Goal: Transaction & Acquisition: Obtain resource

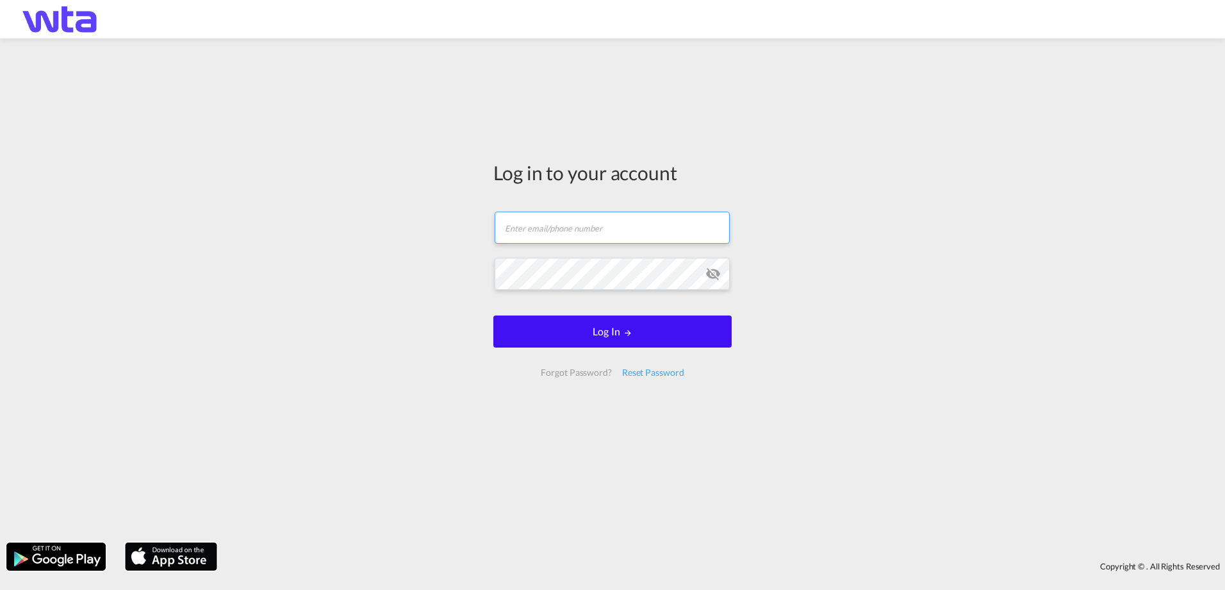
type input "[PERSON_NAME][EMAIL_ADDRESS][PERSON_NAME][DOMAIN_NAME]"
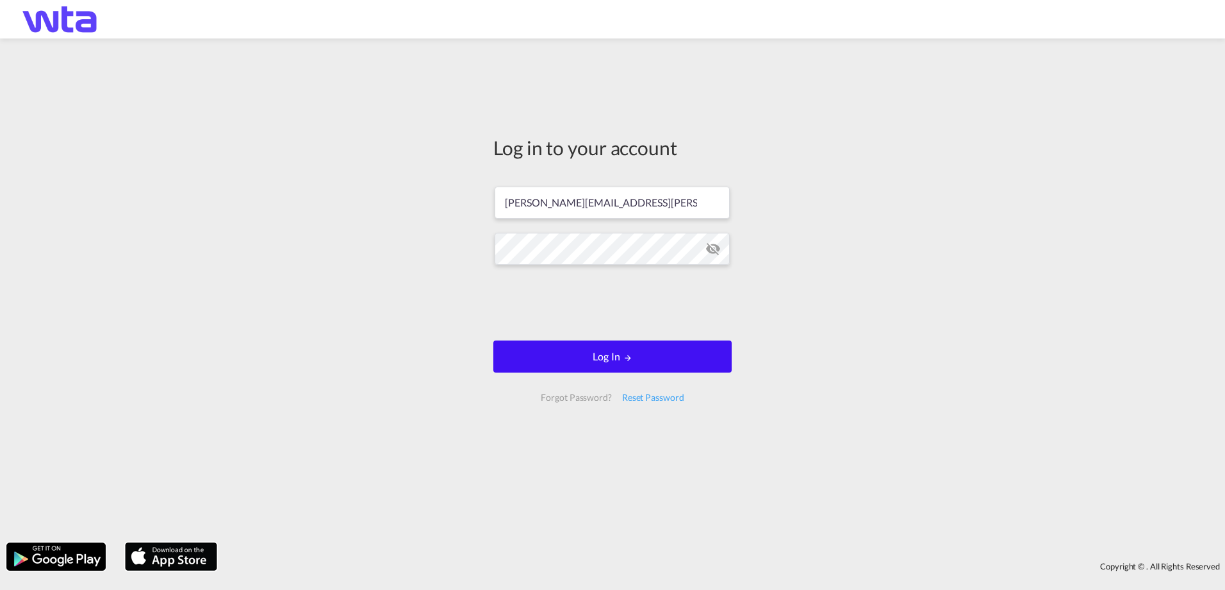
click at [595, 346] on button "Log In" at bounding box center [612, 356] width 238 height 32
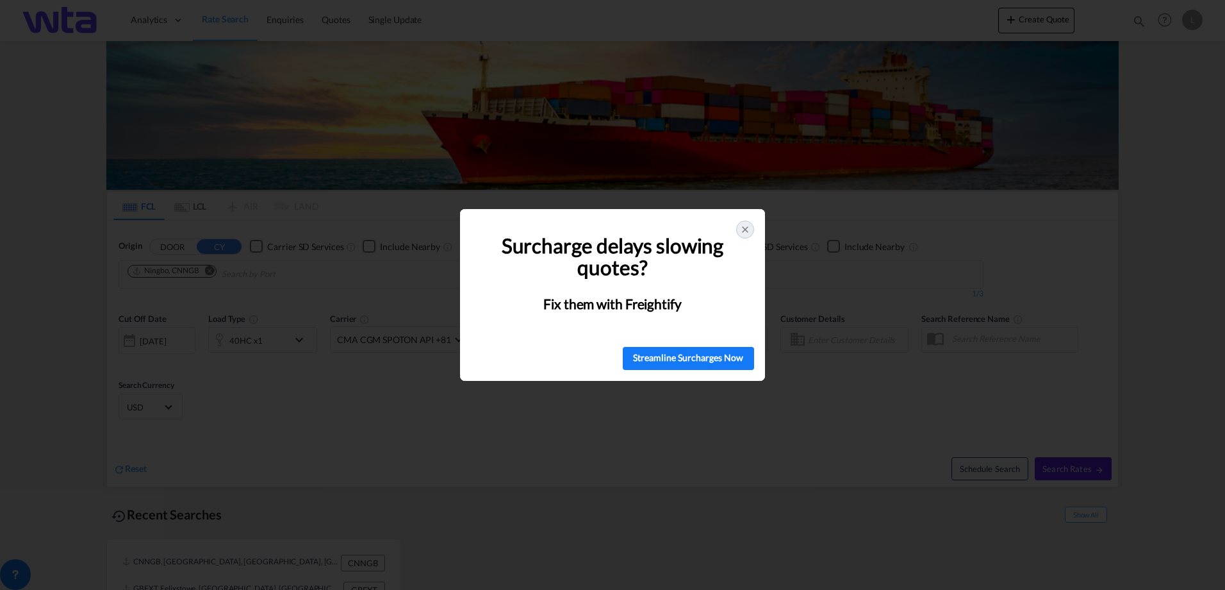
click at [745, 231] on icon at bounding box center [745, 229] width 10 height 10
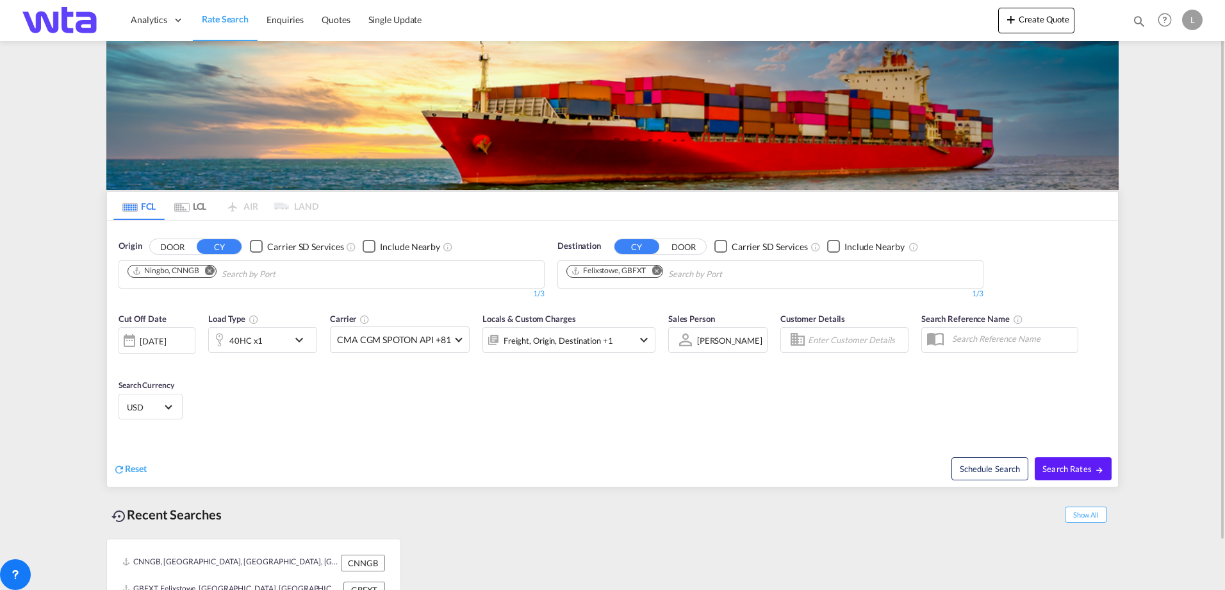
click at [210, 271] on md-icon "Remove" at bounding box center [210, 270] width 10 height 10
click at [200, 272] on body "Analytics Reports Dashboard Rate Search Enquiries Quotes" at bounding box center [612, 295] width 1225 height 590
click at [692, 249] on button "DOOR" at bounding box center [683, 246] width 45 height 15
click at [174, 245] on button "DOOR" at bounding box center [172, 246] width 45 height 15
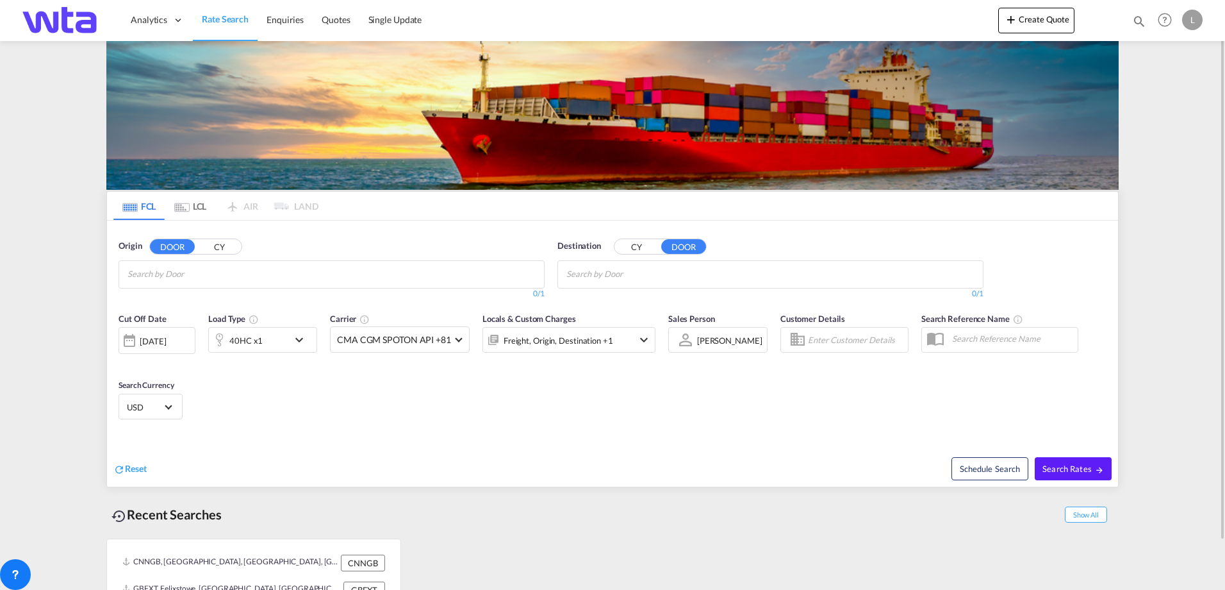
click at [220, 278] on body "Analytics Reports Dashboard Rate Search Enquiries Quotes" at bounding box center [612, 295] width 1225 height 590
click at [215, 247] on button "CY" at bounding box center [219, 246] width 45 height 15
click at [191, 276] on input "Search by Port" at bounding box center [189, 274] width 122 height 21
click at [622, 344] on div "Freight, Origin, Destination +1" at bounding box center [569, 340] width 173 height 26
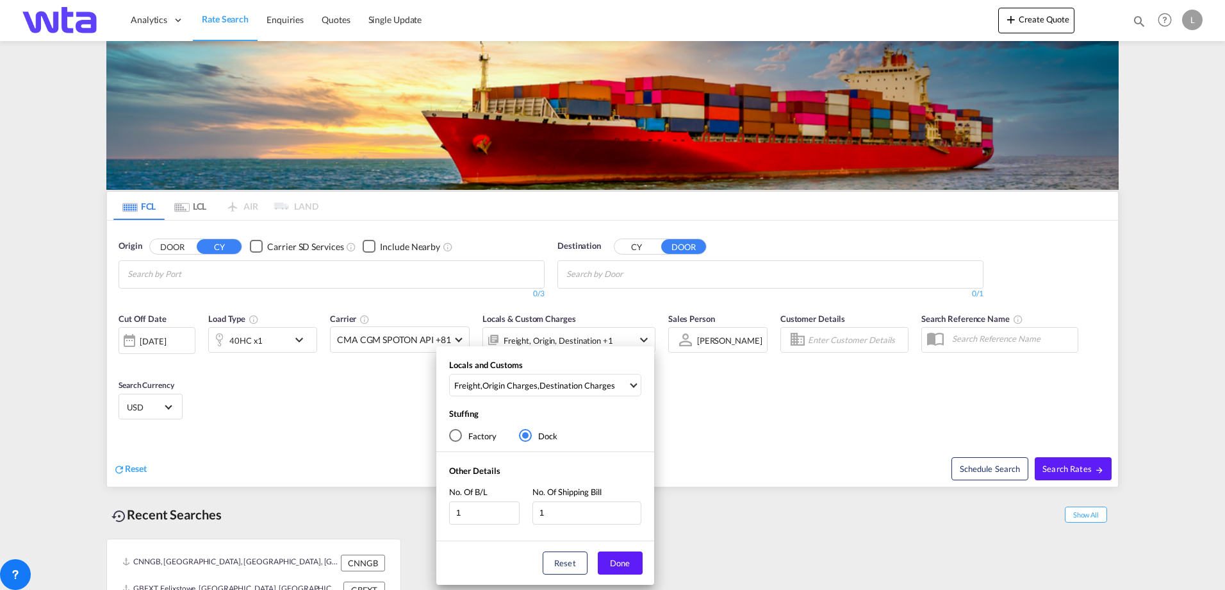
click at [741, 418] on div "Locals and Customs Freight , Origin Charges , Destination Charges Clear All Sel…" at bounding box center [612, 295] width 1225 height 590
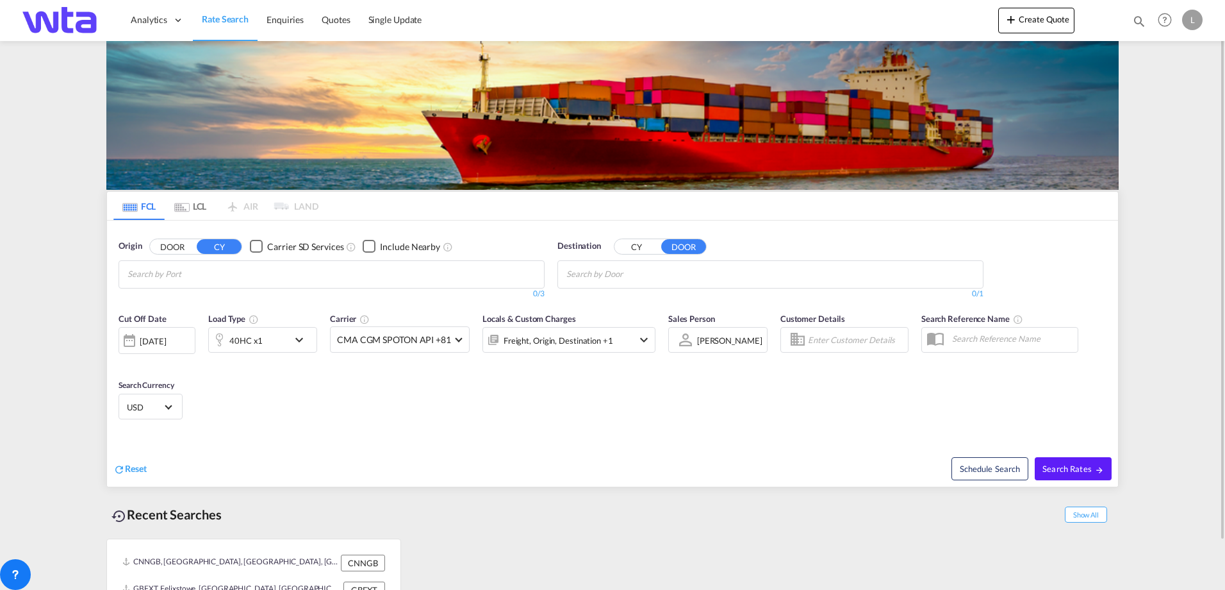
click at [646, 338] on md-icon "icon-chevron-down" at bounding box center [643, 339] width 15 height 15
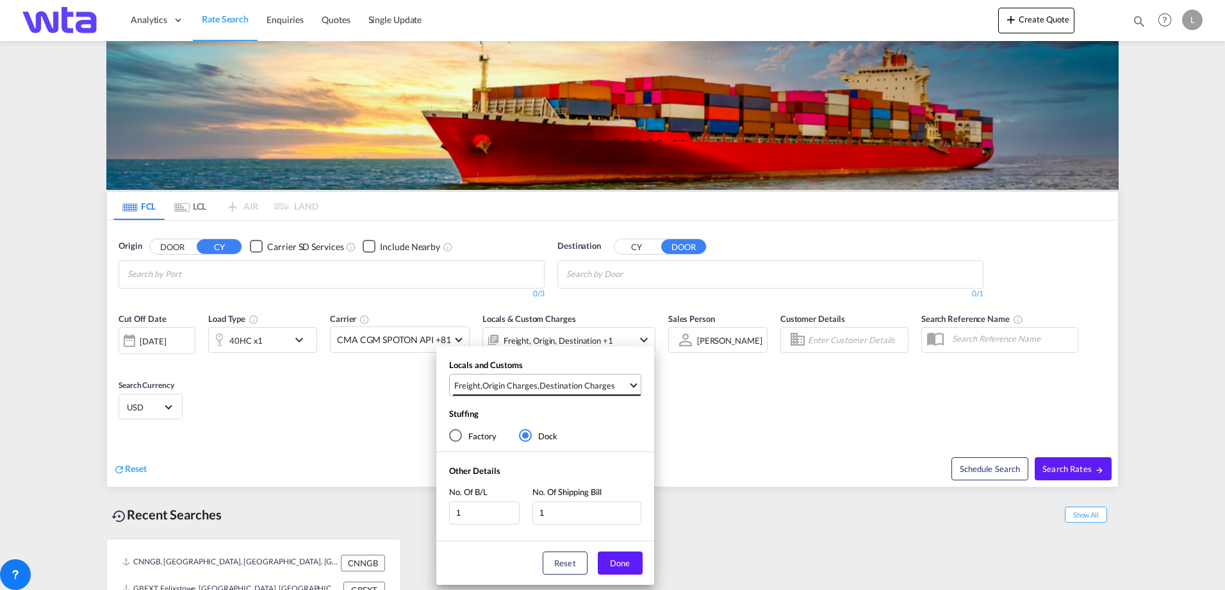
click at [634, 388] on md-select-value "Freight , Origin Charges , Destination Charges" at bounding box center [547, 384] width 188 height 21
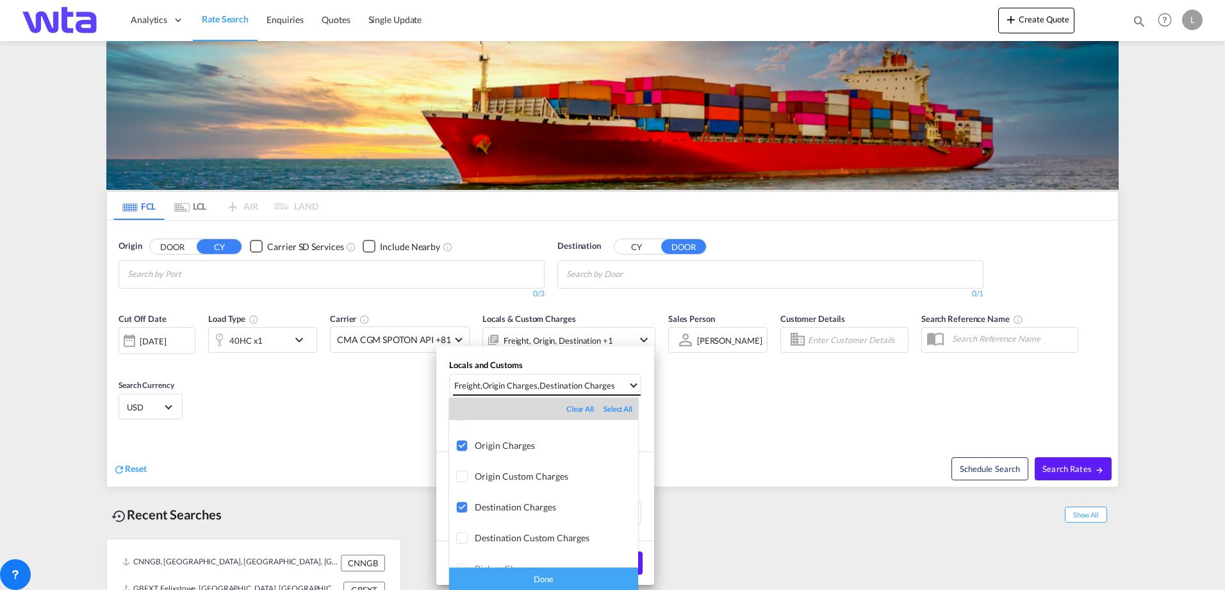
scroll to position [32, 0]
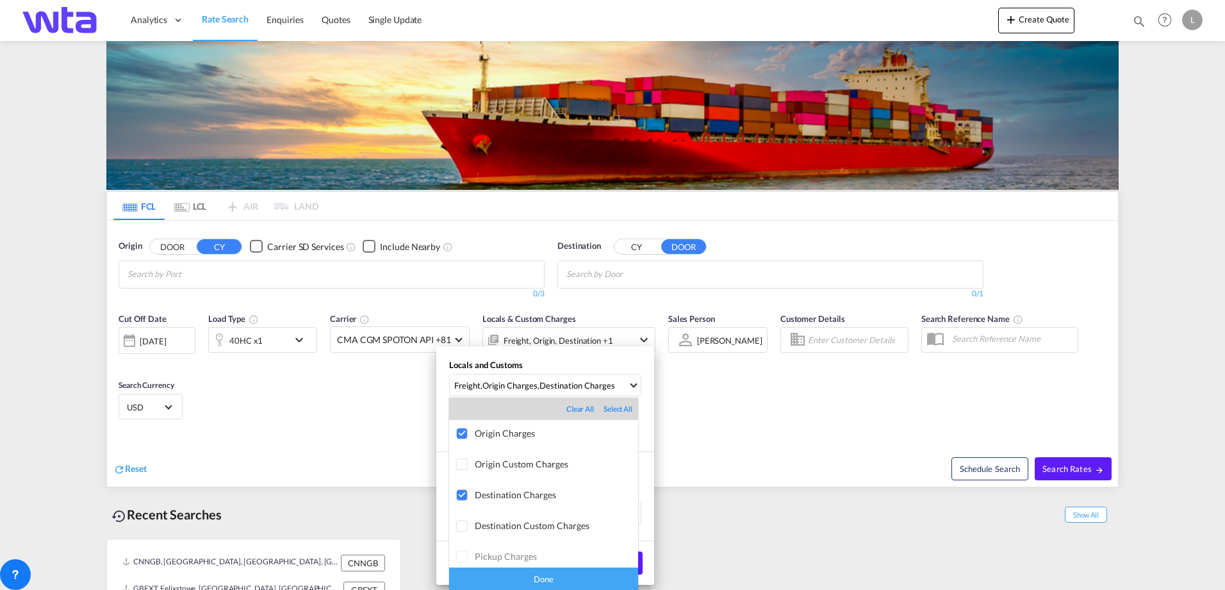
click at [786, 436] on md-backdrop at bounding box center [612, 295] width 1225 height 590
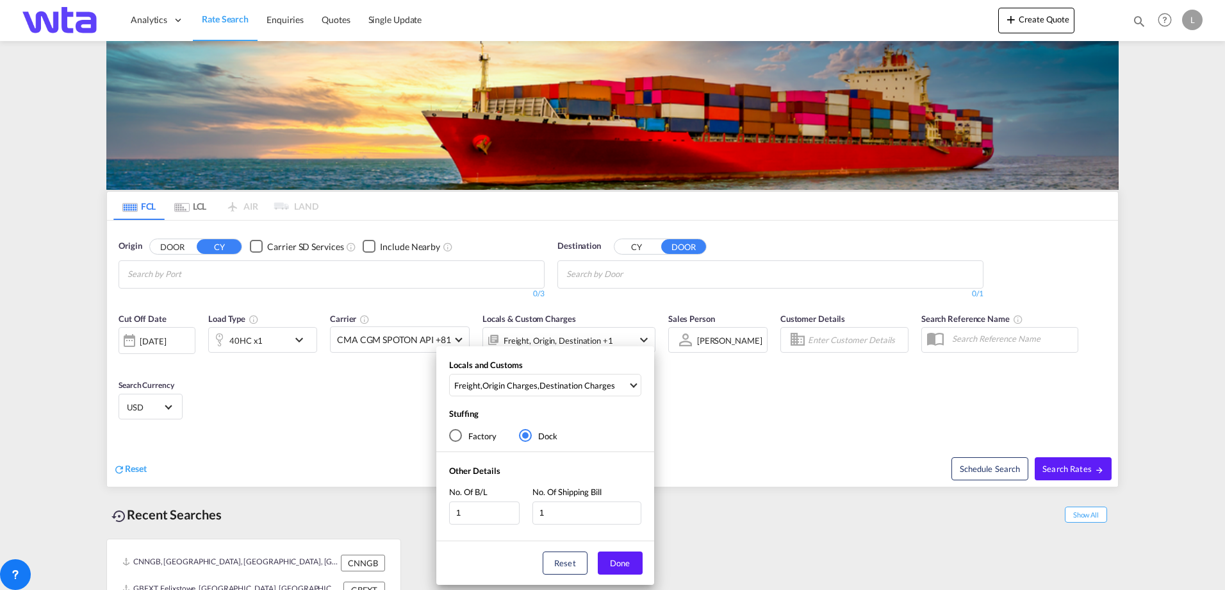
click at [378, 271] on div "Locals and Customs Freight , Origin Charges , Destination Charges Stuffing Fact…" at bounding box center [612, 295] width 1225 height 590
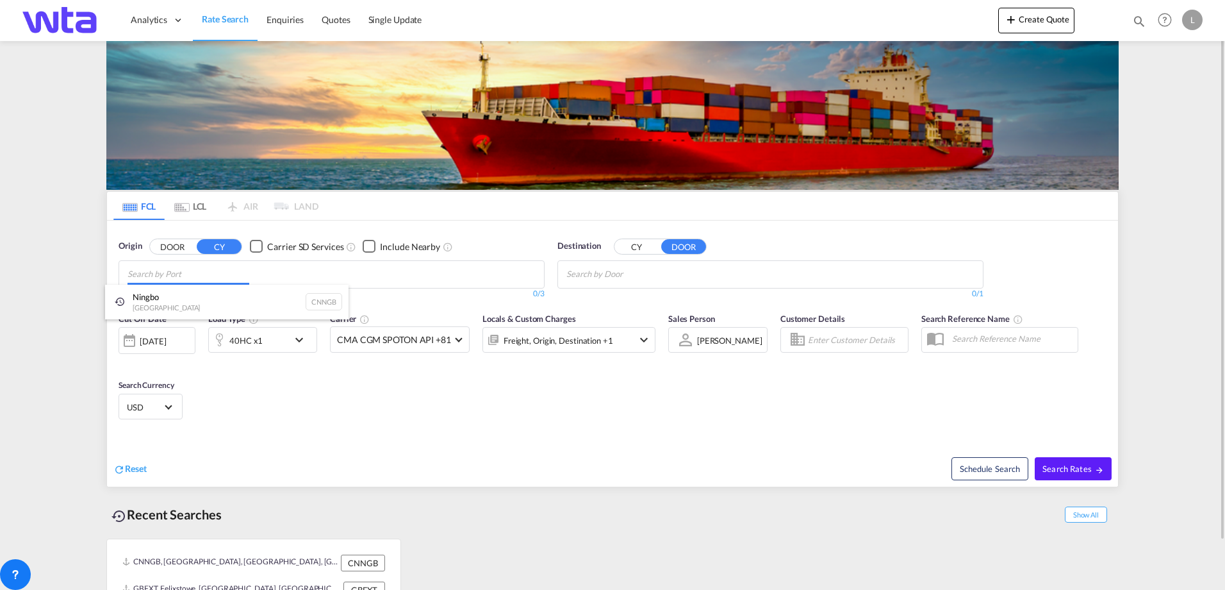
drag, startPoint x: 367, startPoint y: 285, endPoint x: 337, endPoint y: 272, distance: 33.0
click at [365, 287] on body "Analytics Reports Dashboard Rate Search Enquiries Quotes" at bounding box center [612, 295] width 1225 height 590
click at [330, 270] on body "Analytics Reports Dashboard Rate Search Enquiries Quotes" at bounding box center [612, 295] width 1225 height 590
click at [228, 306] on div "Ningbo China CNNGB" at bounding box center [227, 302] width 244 height 35
type input "felixstowe"
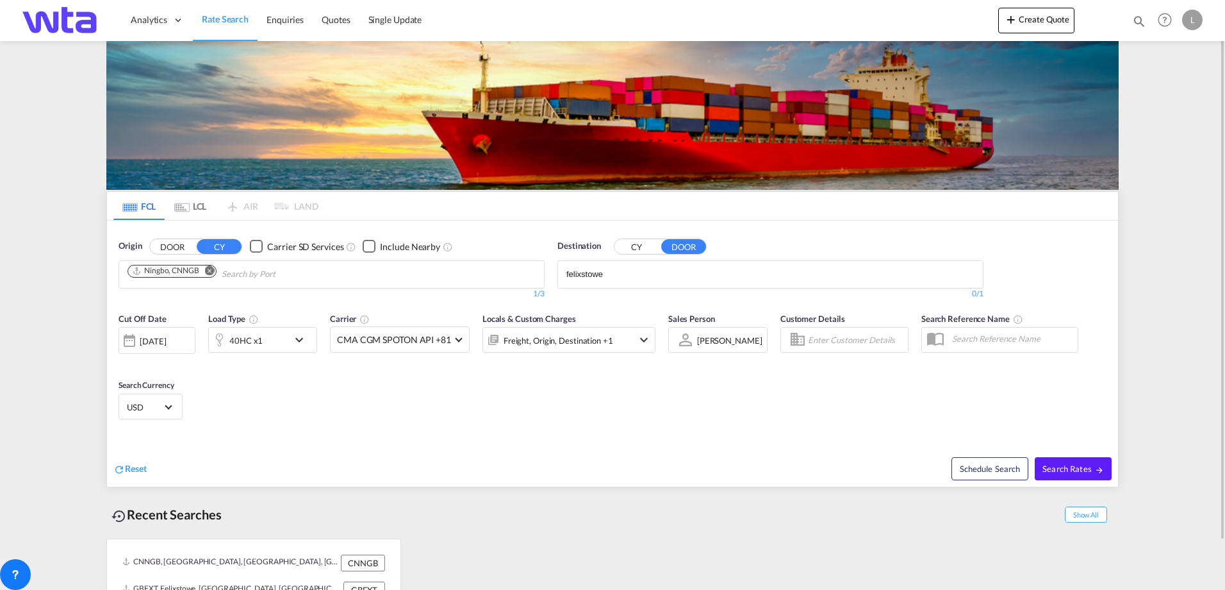
drag, startPoint x: 644, startPoint y: 273, endPoint x: 549, endPoint y: 277, distance: 95.6
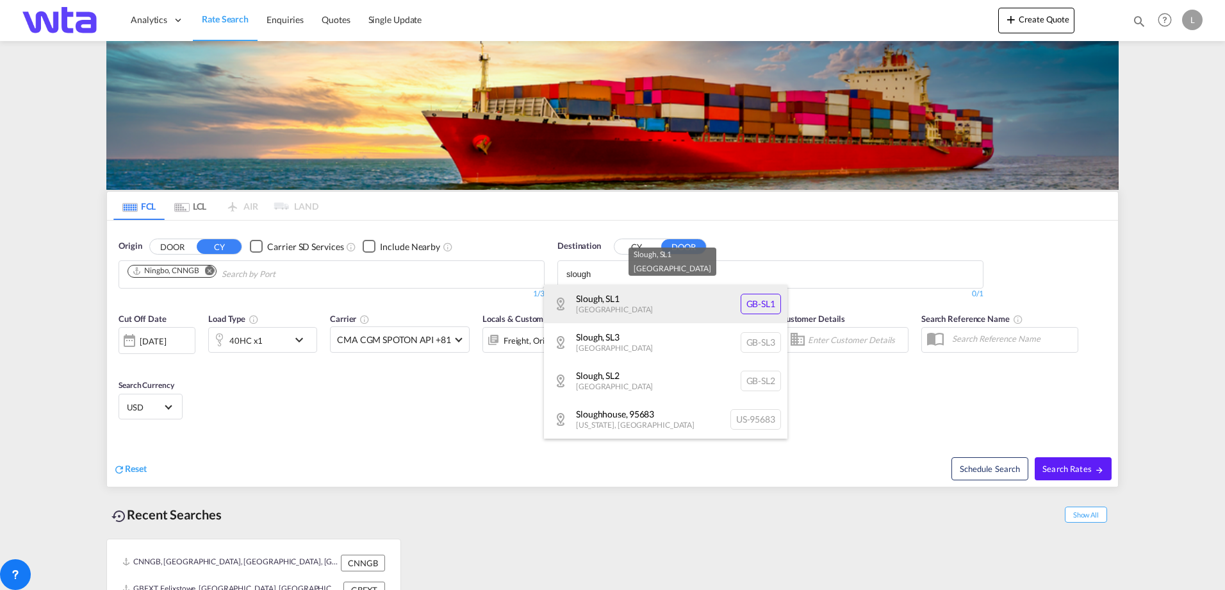
type input "slough"
click at [643, 308] on div "Slough , SL1 [GEOGRAPHIC_DATA] [GEOGRAPHIC_DATA]-SL1" at bounding box center [666, 304] width 244 height 38
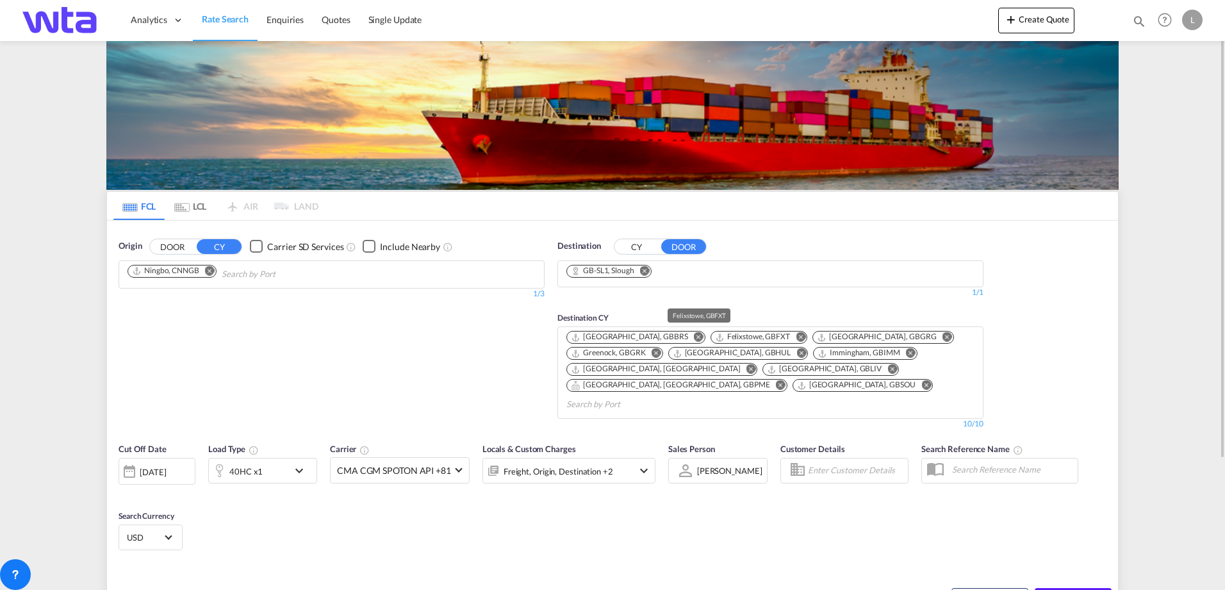
click at [715, 338] on div "Felixstowe, GBFXT" at bounding box center [752, 336] width 75 height 11
click at [720, 334] on div "Felixstowe, GBFXT" at bounding box center [752, 336] width 75 height 11
drag, startPoint x: 704, startPoint y: 337, endPoint x: 699, endPoint y: 308, distance: 29.3
click at [699, 308] on div "Destination CY [GEOGRAPHIC_DATA], [GEOGRAPHIC_DATA] Felixstowe, GBFXT [GEOGRAPH…" at bounding box center [771, 364] width 426 height 132
drag, startPoint x: 699, startPoint y: 308, endPoint x: 696, endPoint y: 334, distance: 25.8
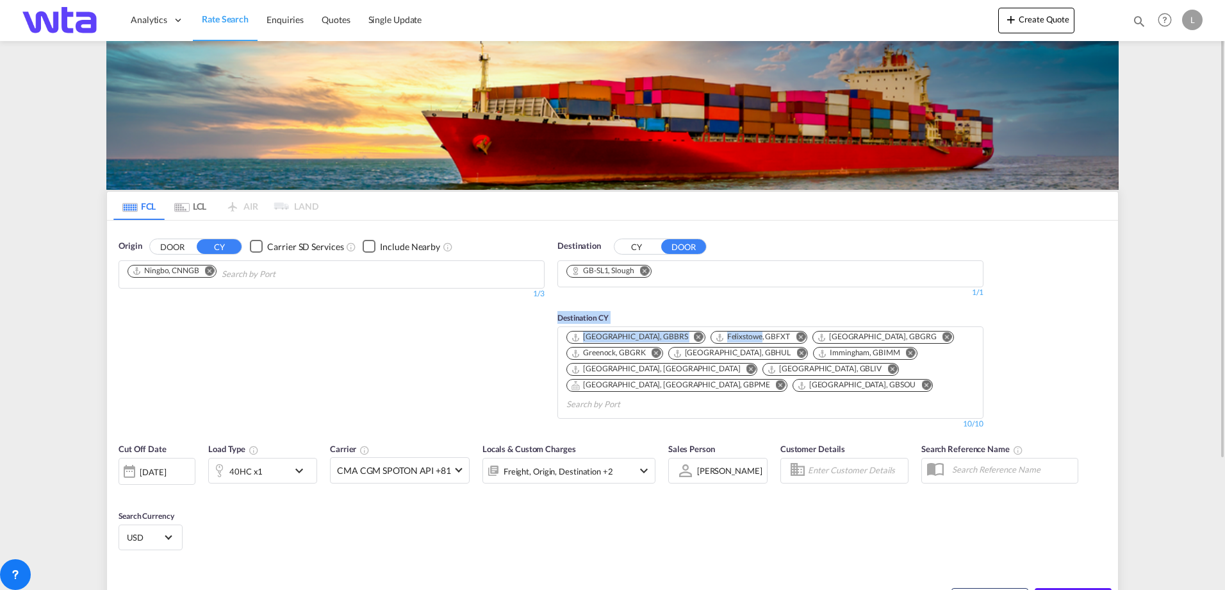
click at [715, 334] on div "Felixstowe, GBFXT" at bounding box center [752, 336] width 75 height 11
click at [715, 336] on md-icon "Felixstowe, GBFXT" at bounding box center [720, 338] width 10 height 10
click at [715, 333] on div "Felixstowe, GBFXT" at bounding box center [752, 336] width 75 height 11
click at [717, 335] on div "Felixstowe, GBFXT" at bounding box center [752, 336] width 75 height 11
click at [716, 335] on div "Felixstowe, GBFXT" at bounding box center [752, 336] width 75 height 11
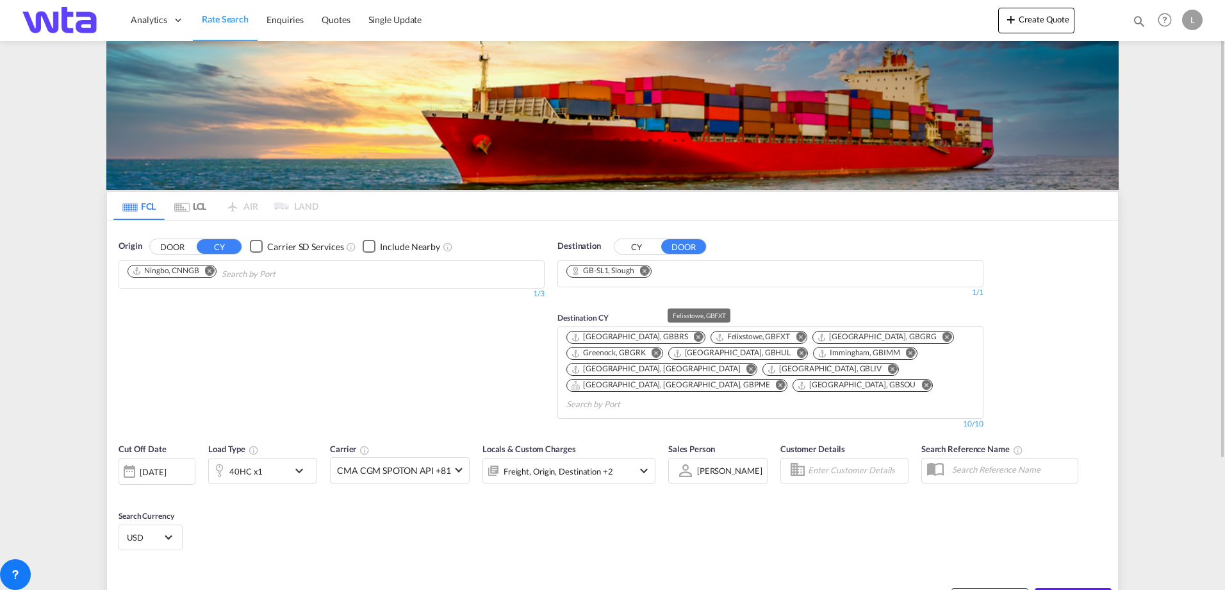
click at [715, 333] on div "Felixstowe, GBFXT" at bounding box center [752, 336] width 75 height 11
drag, startPoint x: 709, startPoint y: 333, endPoint x: 700, endPoint y: 336, distance: 9.9
click at [715, 336] on div "Felixstowe, GBFXT" at bounding box center [752, 336] width 75 height 11
drag, startPoint x: 707, startPoint y: 337, endPoint x: 715, endPoint y: 284, distance: 53.8
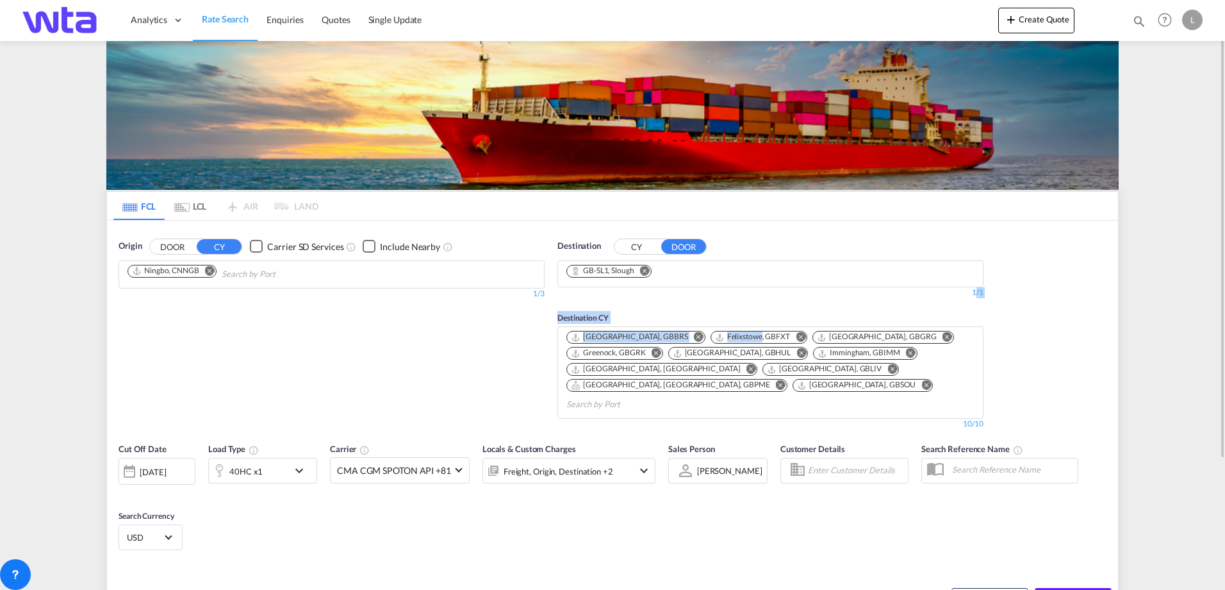
click at [715, 282] on div "Destination CY DOOR GB-SL1, [GEOGRAPHIC_DATA] 1/3 1/ 1/1 Destination CY [GEOGRA…" at bounding box center [770, 334] width 439 height 203
drag, startPoint x: 715, startPoint y: 284, endPoint x: 727, endPoint y: 308, distance: 26.9
click at [727, 308] on div "Destination CY [GEOGRAPHIC_DATA], [GEOGRAPHIC_DATA] Felixstowe, GBFXT [GEOGRAPH…" at bounding box center [771, 364] width 426 height 132
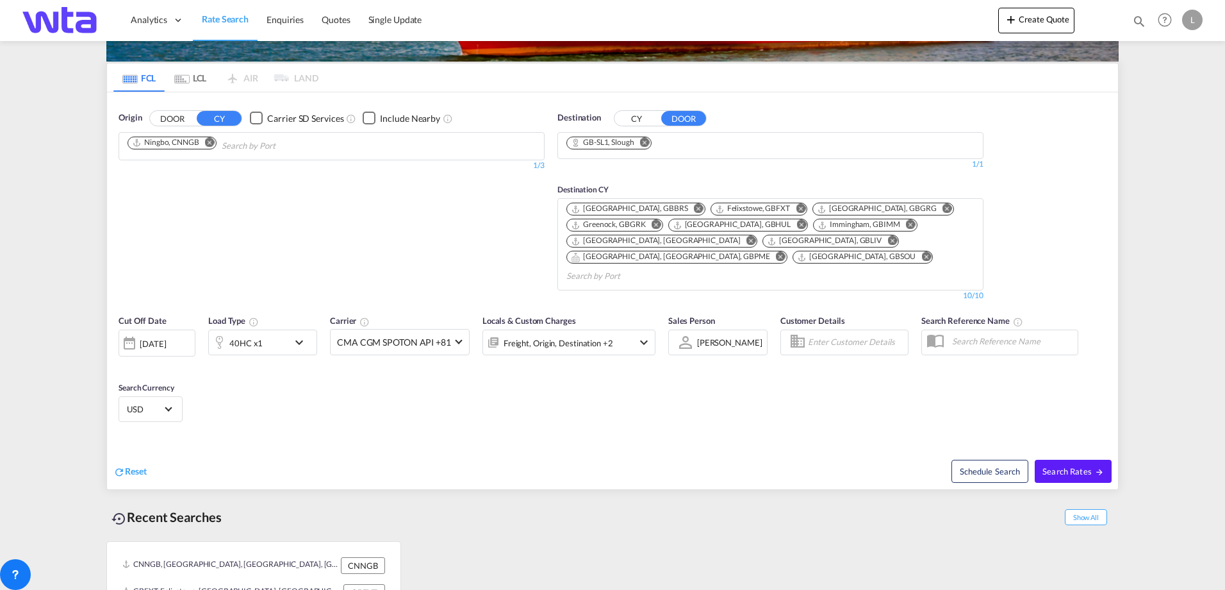
click at [715, 209] on div "Felixstowe, GBFXT" at bounding box center [752, 208] width 75 height 11
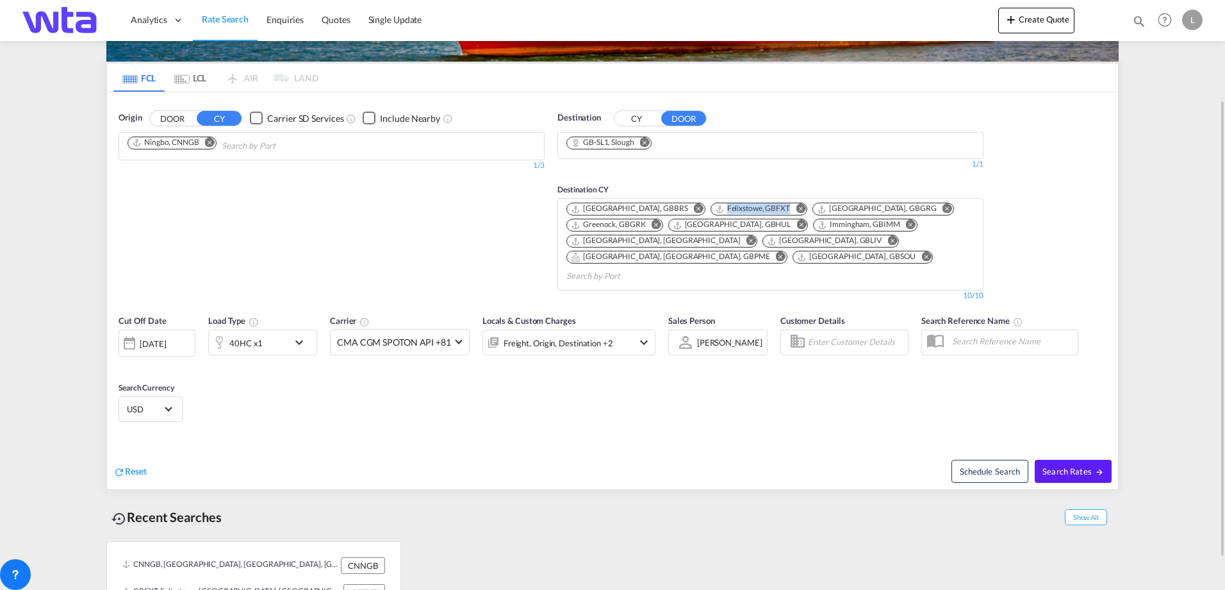
drag, startPoint x: 706, startPoint y: 209, endPoint x: 666, endPoint y: 212, distance: 39.9
click at [715, 211] on div "Felixstowe, GBFXT" at bounding box center [752, 208] width 75 height 11
click at [715, 208] on md-icon "Felixstowe, GBFXT" at bounding box center [720, 209] width 10 height 10
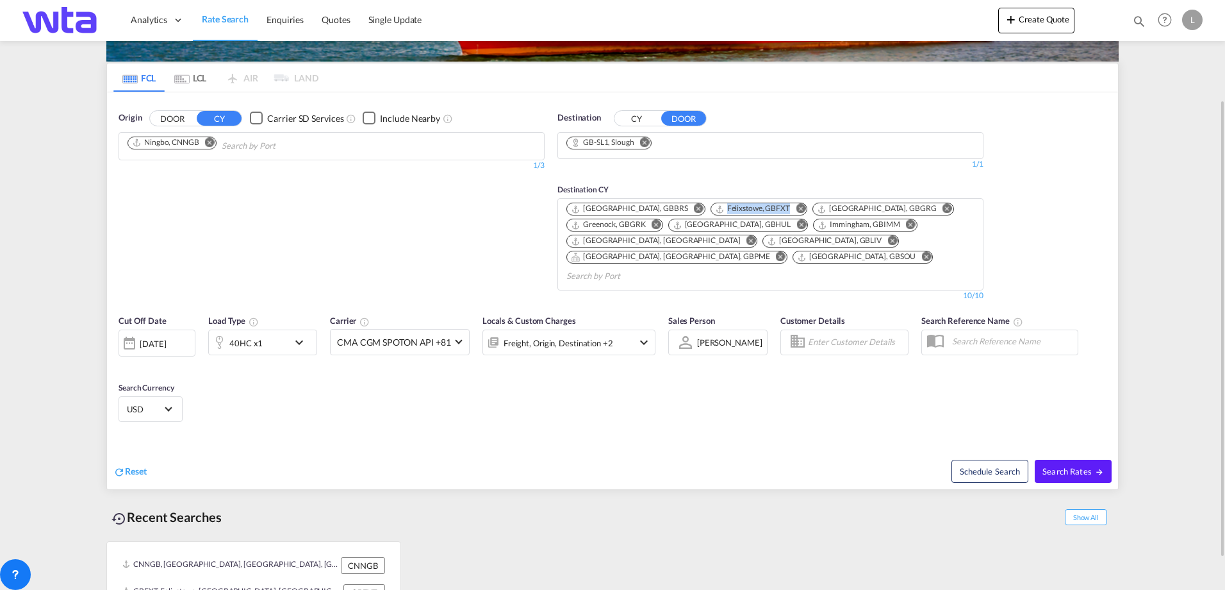
drag, startPoint x: 669, startPoint y: 208, endPoint x: 721, endPoint y: 206, distance: 51.9
click at [721, 206] on div "Felixstowe, GBFXT" at bounding box center [752, 208] width 75 height 11
drag, startPoint x: 718, startPoint y: 209, endPoint x: 724, endPoint y: 177, distance: 32.6
click at [724, 176] on div "Destination CY [GEOGRAPHIC_DATA], [GEOGRAPHIC_DATA] Felixstowe, GBFXT [GEOGRAPH…" at bounding box center [771, 236] width 426 height 132
drag, startPoint x: 724, startPoint y: 177, endPoint x: 731, endPoint y: 176, distance: 6.5
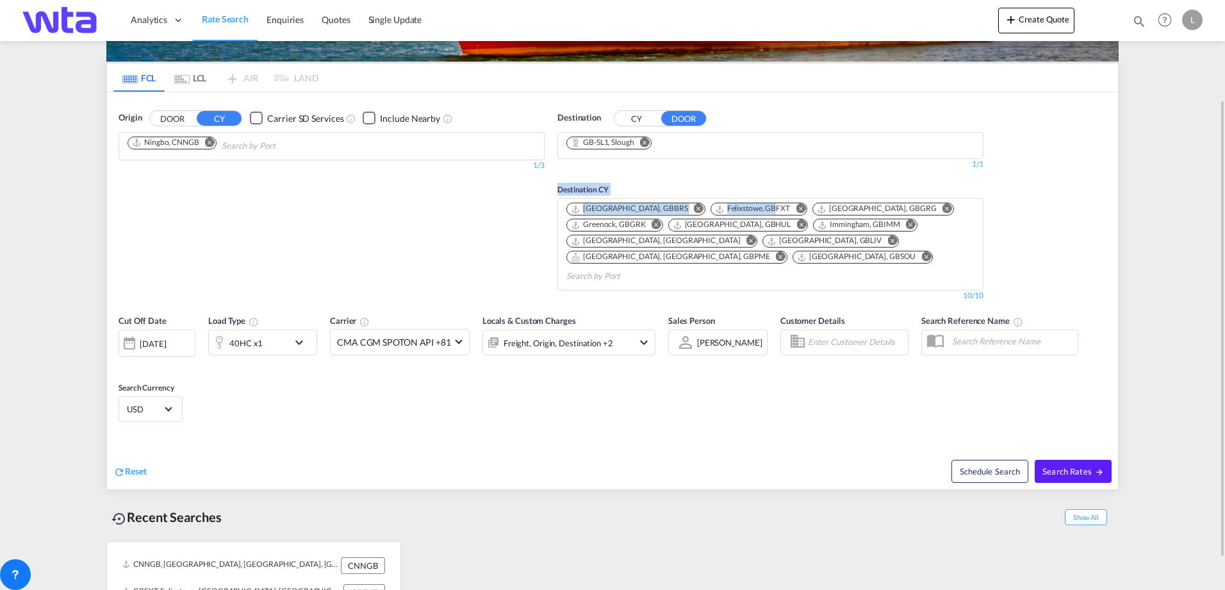
click at [731, 176] on div "Destination CY [GEOGRAPHIC_DATA], [GEOGRAPHIC_DATA] Felixstowe, GBFXT [GEOGRAPH…" at bounding box center [771, 236] width 426 height 132
drag, startPoint x: 667, startPoint y: 256, endPoint x: 695, endPoint y: 240, distance: 31.6
click at [922, 256] on md-icon "Remove" at bounding box center [927, 257] width 10 height 10
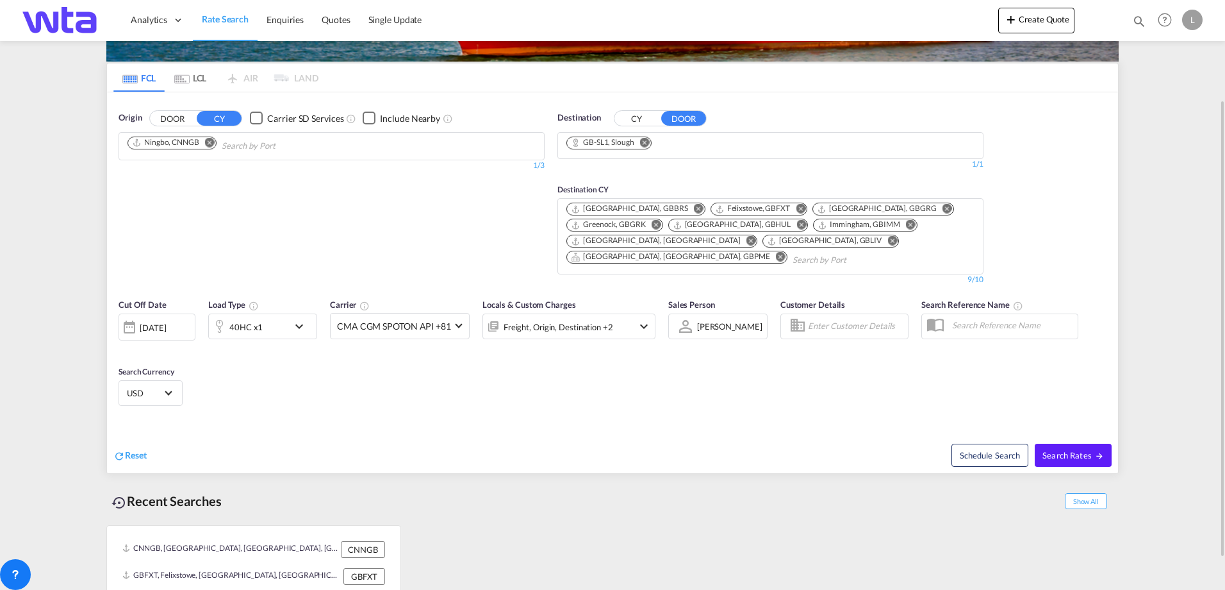
click at [888, 240] on md-icon "Remove" at bounding box center [893, 241] width 10 height 10
drag, startPoint x: 825, startPoint y: 242, endPoint x: 840, endPoint y: 234, distance: 17.2
click at [906, 226] on md-icon "Remove" at bounding box center [911, 225] width 10 height 10
click at [943, 208] on md-icon "Remove" at bounding box center [948, 209] width 10 height 10
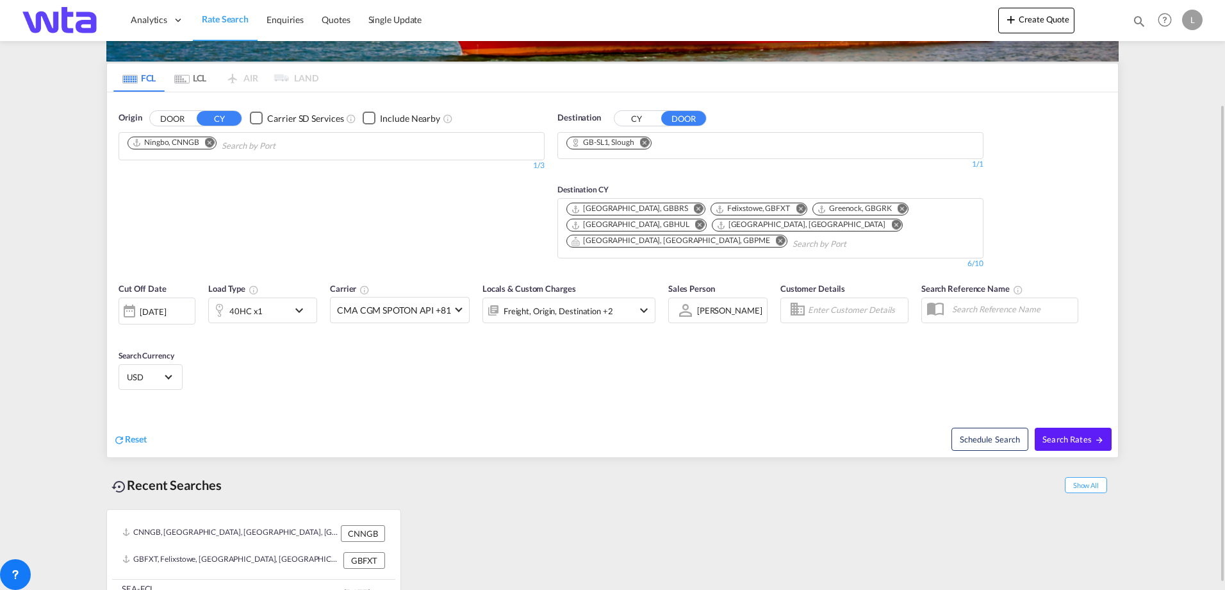
click at [694, 210] on md-icon "Remove" at bounding box center [699, 209] width 10 height 10
click at [899, 208] on md-icon "Remove" at bounding box center [904, 209] width 10 height 10
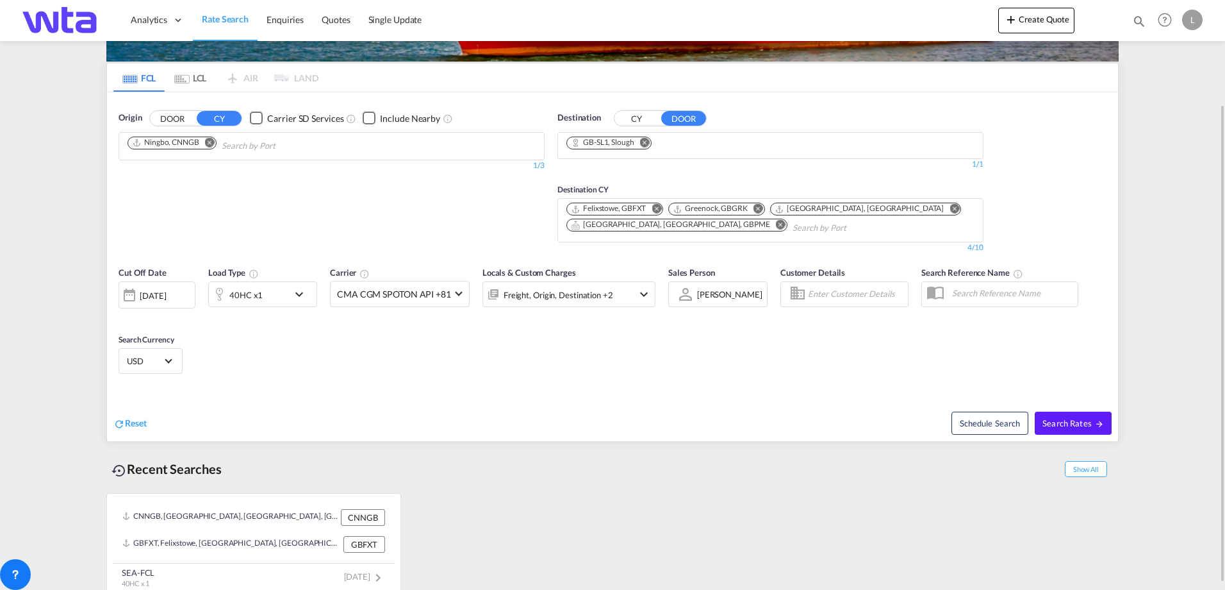
click at [760, 209] on md-icon "Remove" at bounding box center [759, 209] width 10 height 10
click at [849, 207] on md-icon "Remove" at bounding box center [854, 209] width 10 height 10
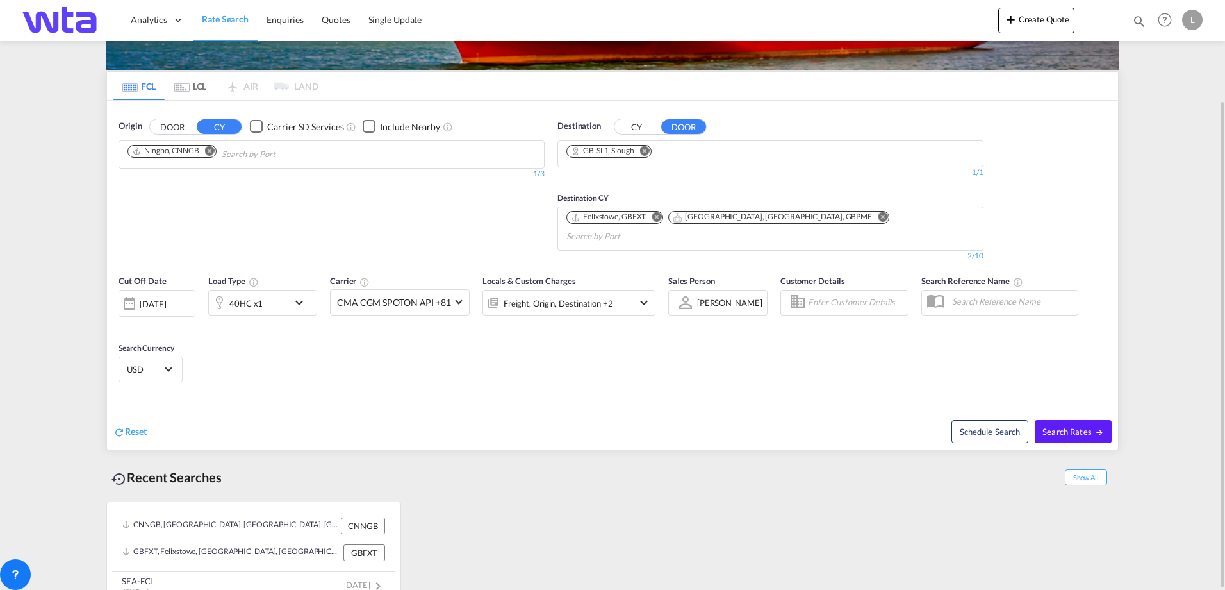
click at [878, 217] on md-icon "Remove" at bounding box center [883, 217] width 10 height 10
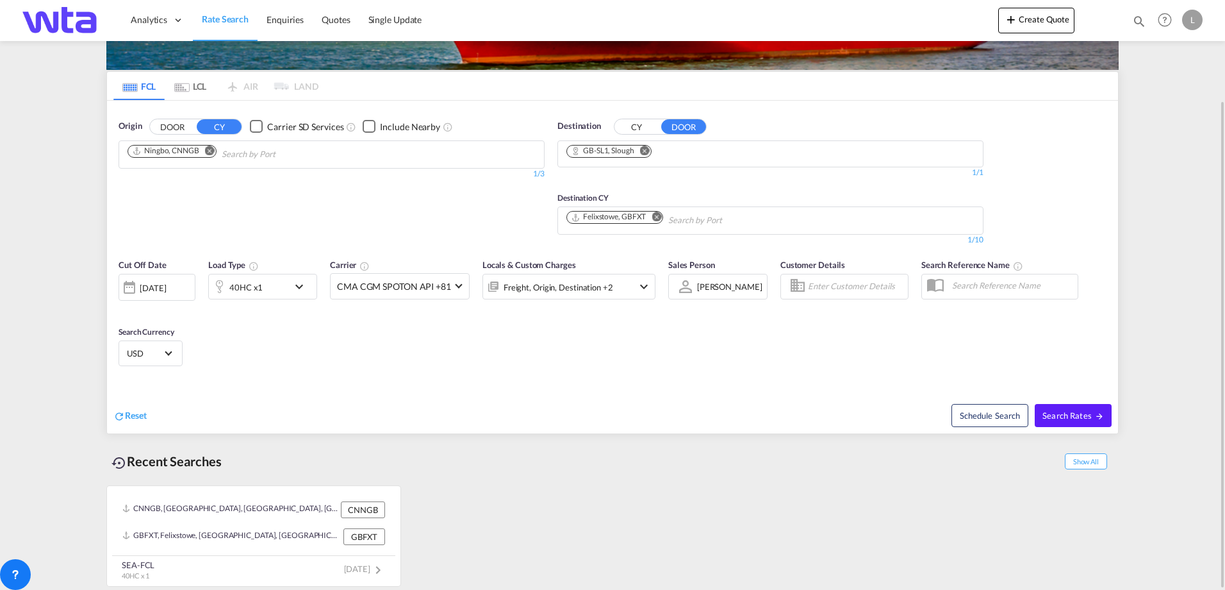
click at [304, 292] on md-icon "icon-chevron-down" at bounding box center [303, 286] width 22 height 15
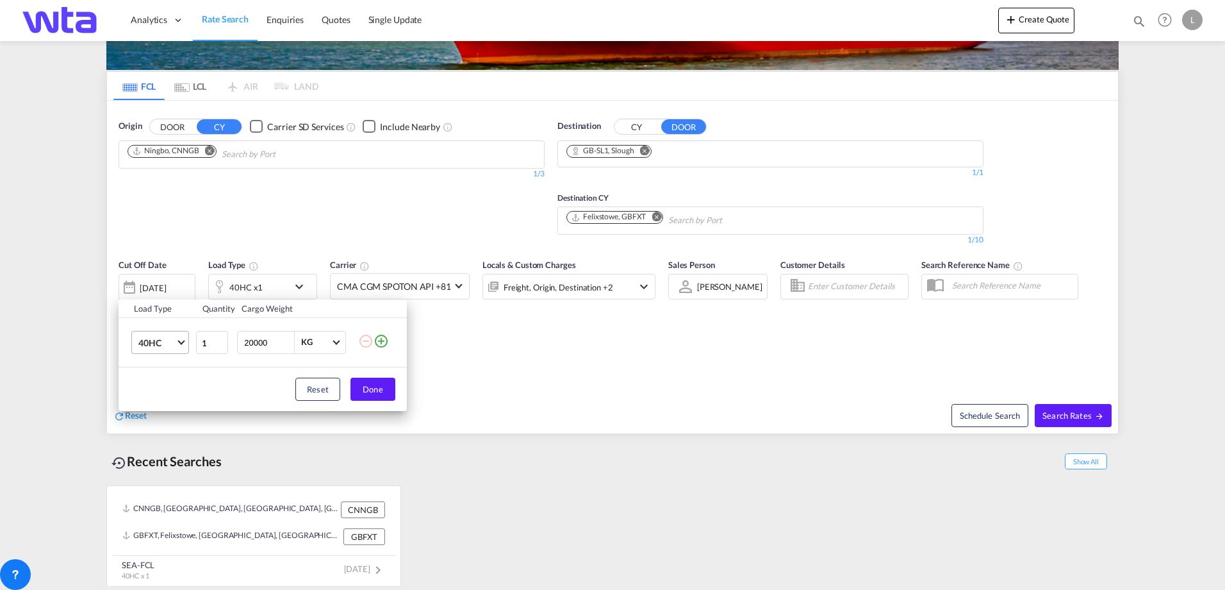
click at [179, 342] on span "Choose: \a40HC" at bounding box center [181, 340] width 7 height 7
click at [177, 280] on md-option "20GP" at bounding box center [171, 281] width 87 height 31
click at [371, 385] on button "Done" at bounding box center [373, 388] width 45 height 23
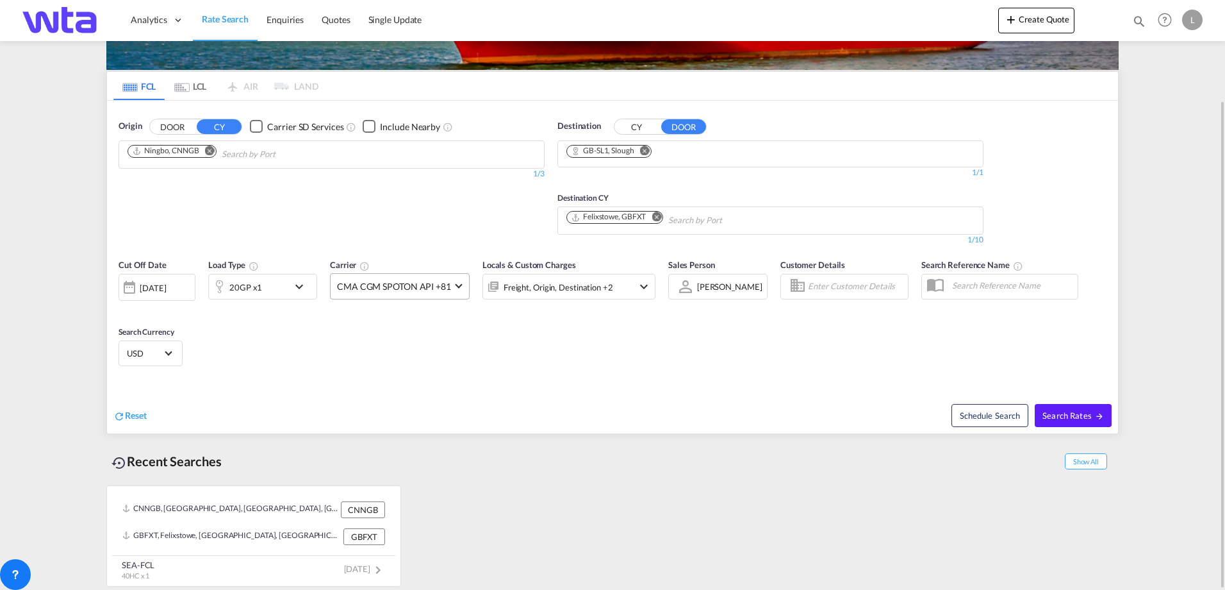
click at [461, 286] on md-select-value "CMA CGM SPOTON API +81" at bounding box center [400, 286] width 138 height 25
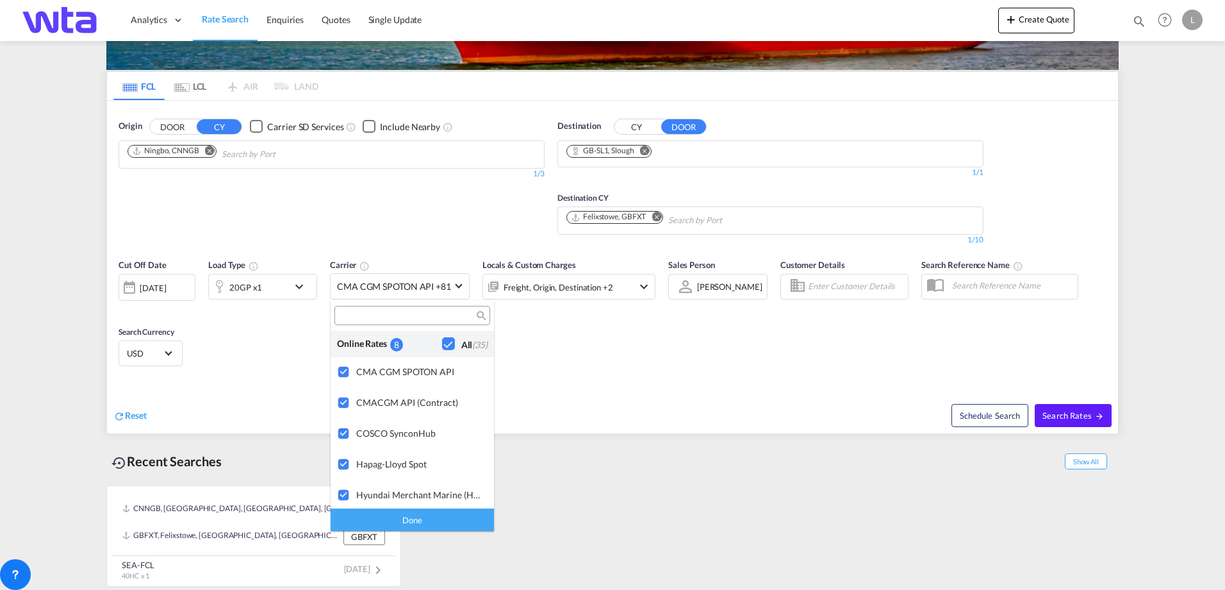
click at [640, 358] on md-backdrop at bounding box center [612, 295] width 1225 height 590
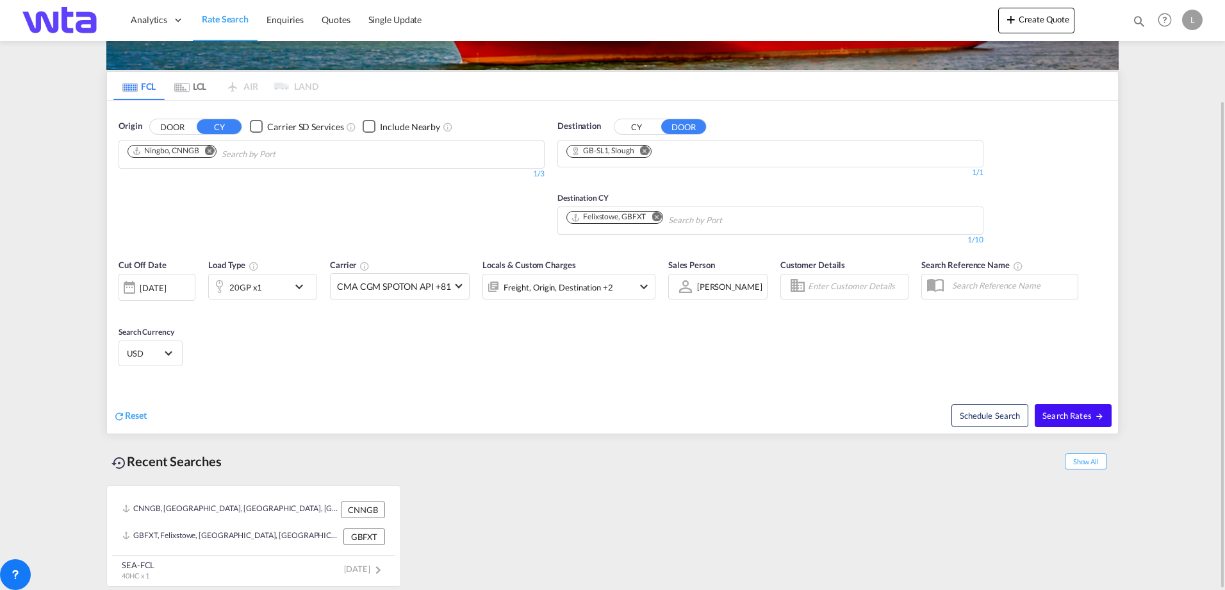
click at [1088, 413] on span "Search Rates" at bounding box center [1074, 415] width 62 height 10
type input "CNNGB to SL1 / [DATE]"
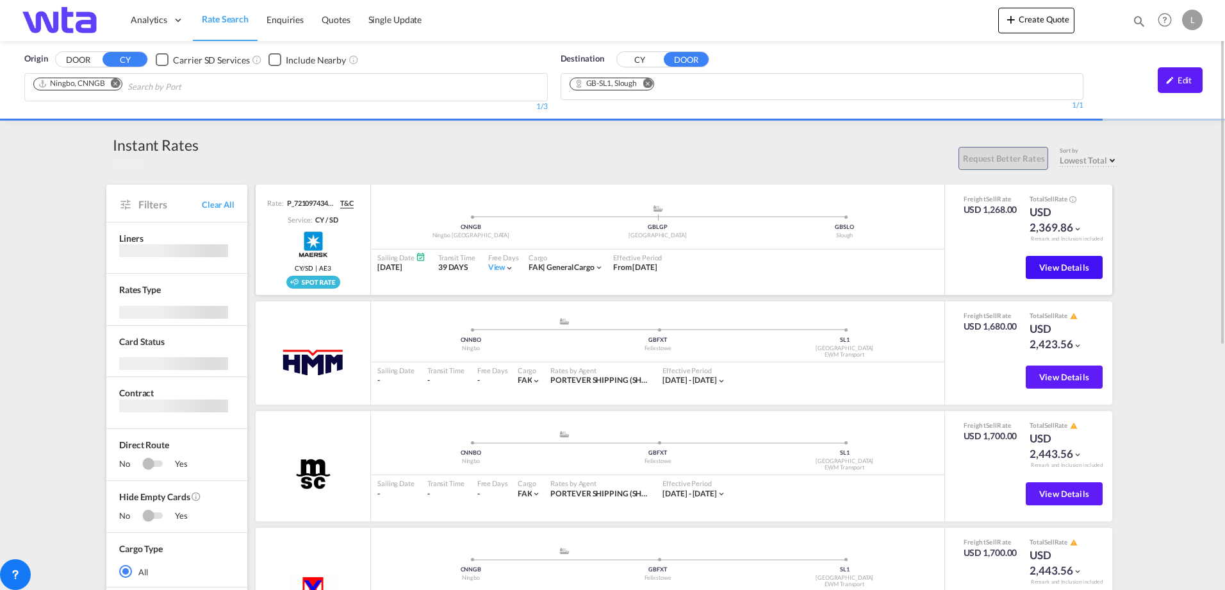
click at [1080, 262] on button "View Details" at bounding box center [1064, 267] width 77 height 23
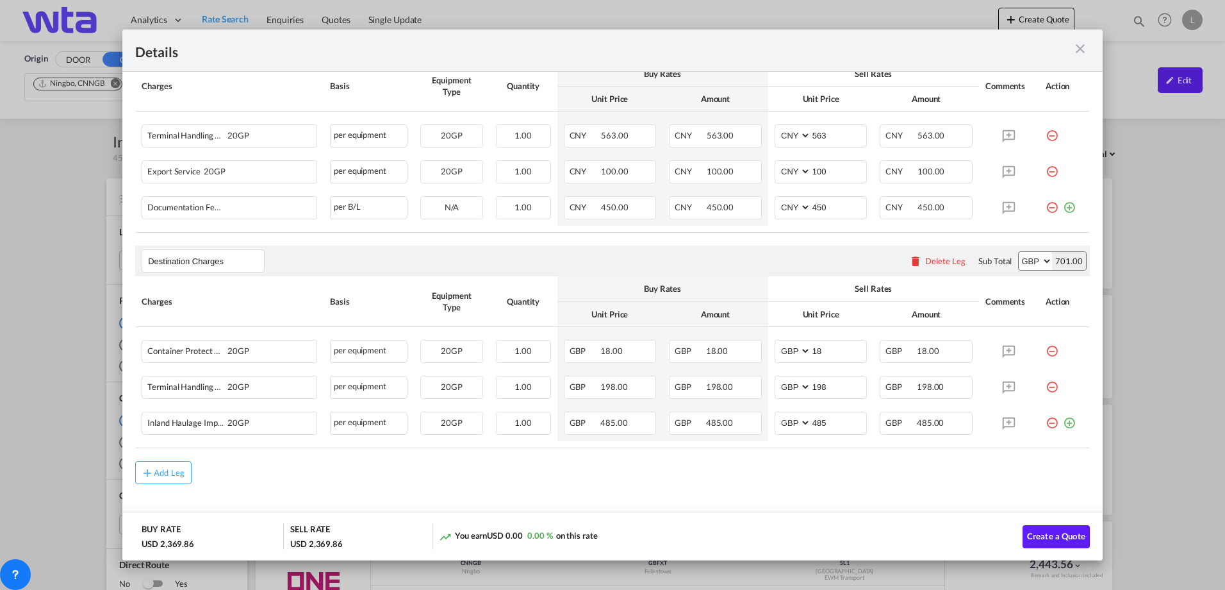
scroll to position [419, 0]
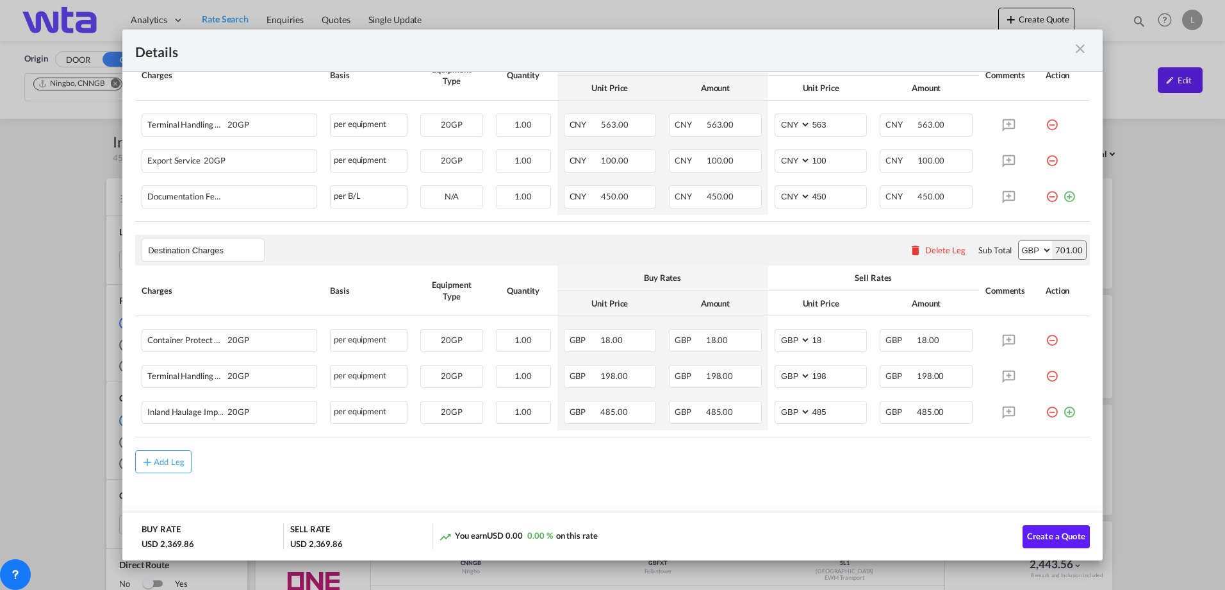
click at [1079, 47] on md-icon "icon-close m-3 fg-AAA8AD cursor" at bounding box center [1080, 48] width 15 height 15
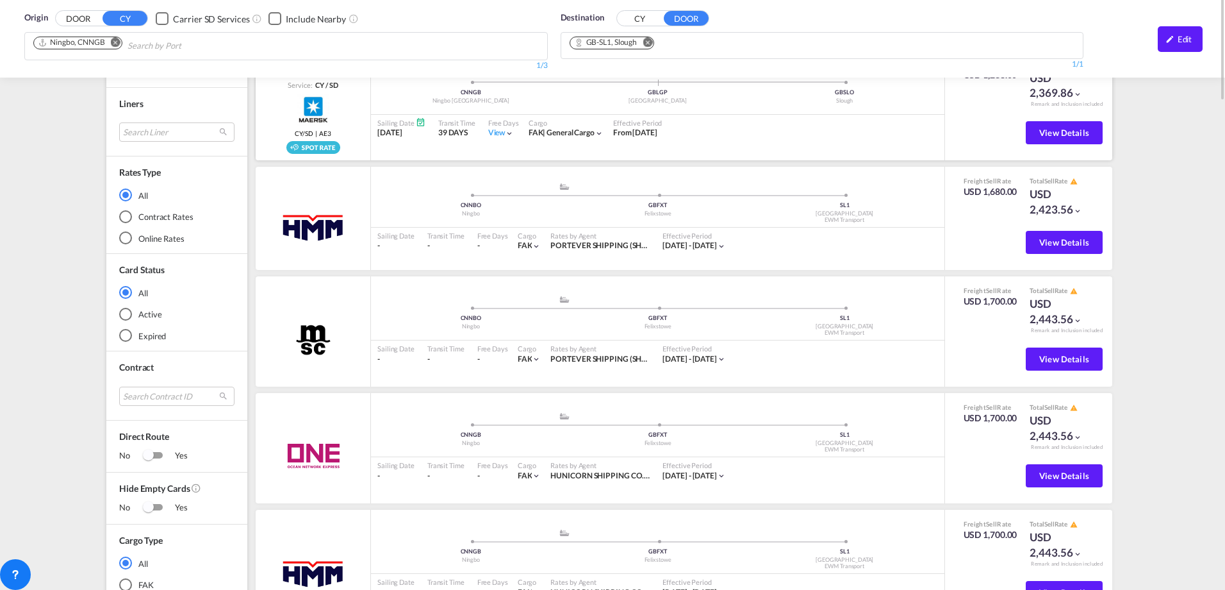
scroll to position [0, 0]
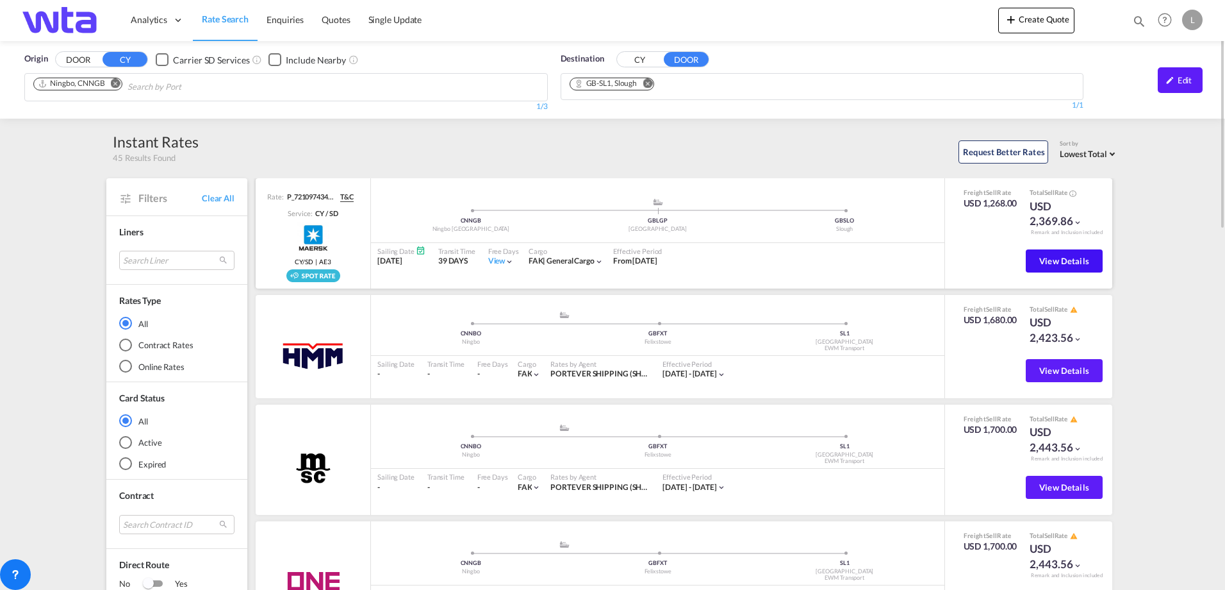
click at [1066, 258] on span "View Details" at bounding box center [1065, 261] width 50 height 10
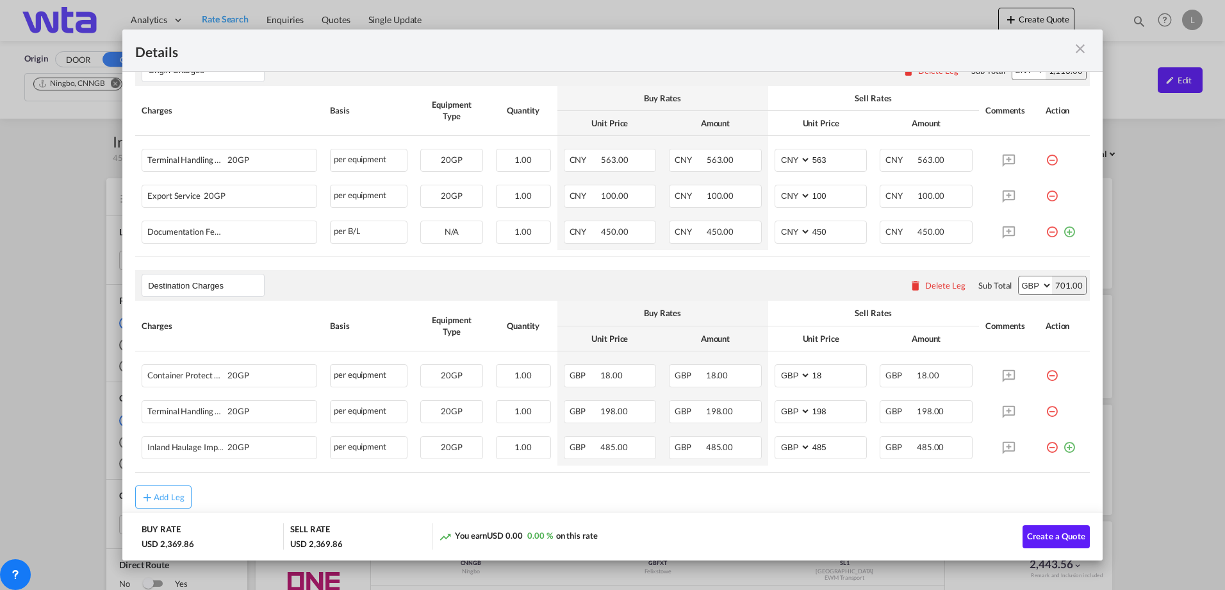
scroll to position [419, 0]
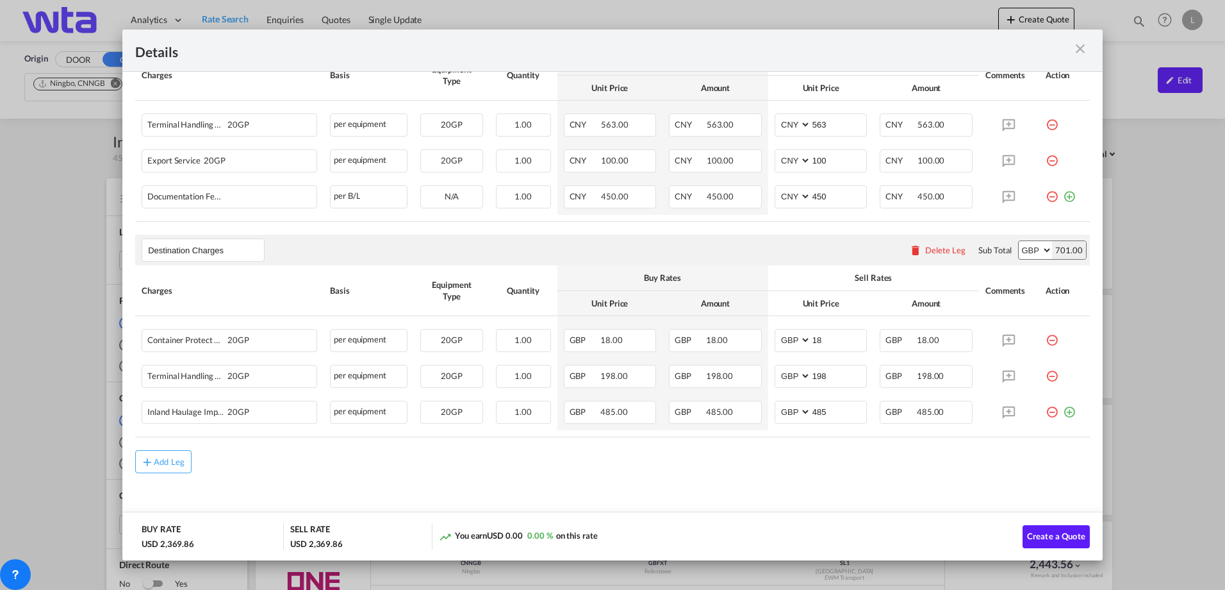
click at [1075, 51] on md-icon "icon-close m-3 fg-AAA8AD cursor" at bounding box center [1080, 48] width 15 height 15
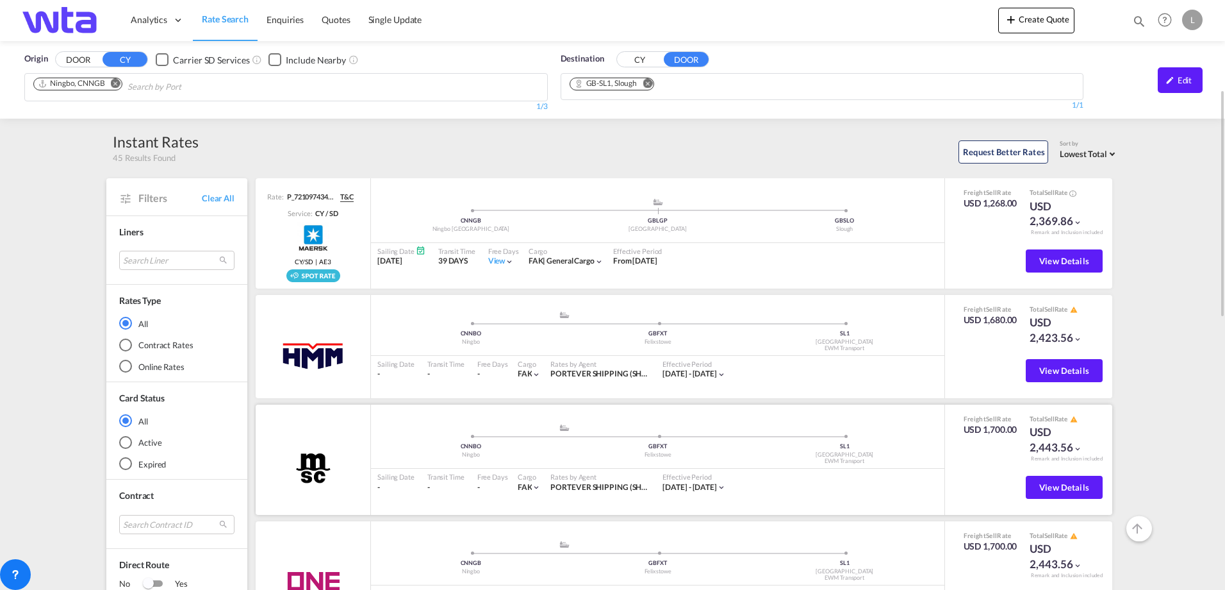
scroll to position [64, 0]
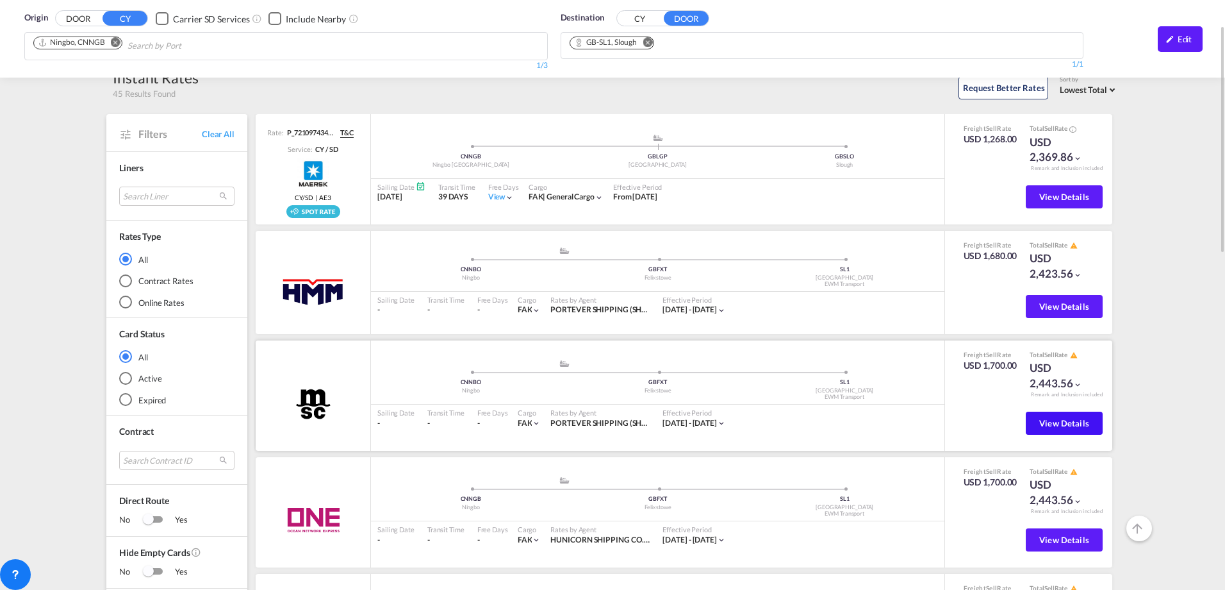
click at [1051, 421] on span "View Details" at bounding box center [1065, 423] width 50 height 10
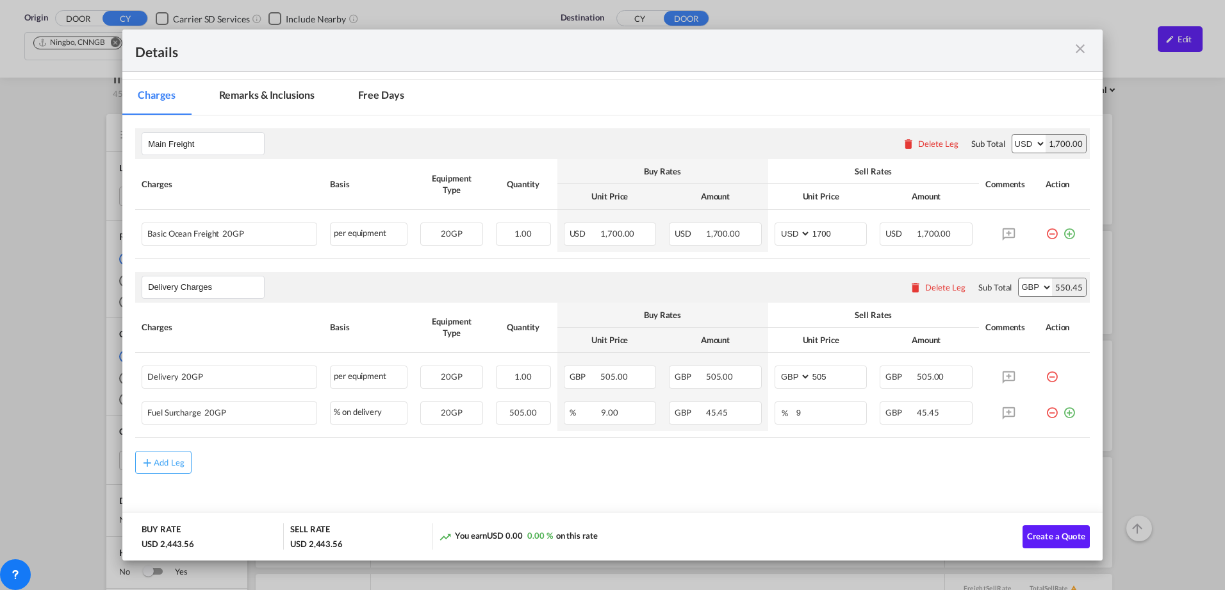
scroll to position [203, 0]
click at [1084, 48] on md-icon "icon-close m-3 fg-AAA8AD cursor" at bounding box center [1080, 48] width 15 height 15
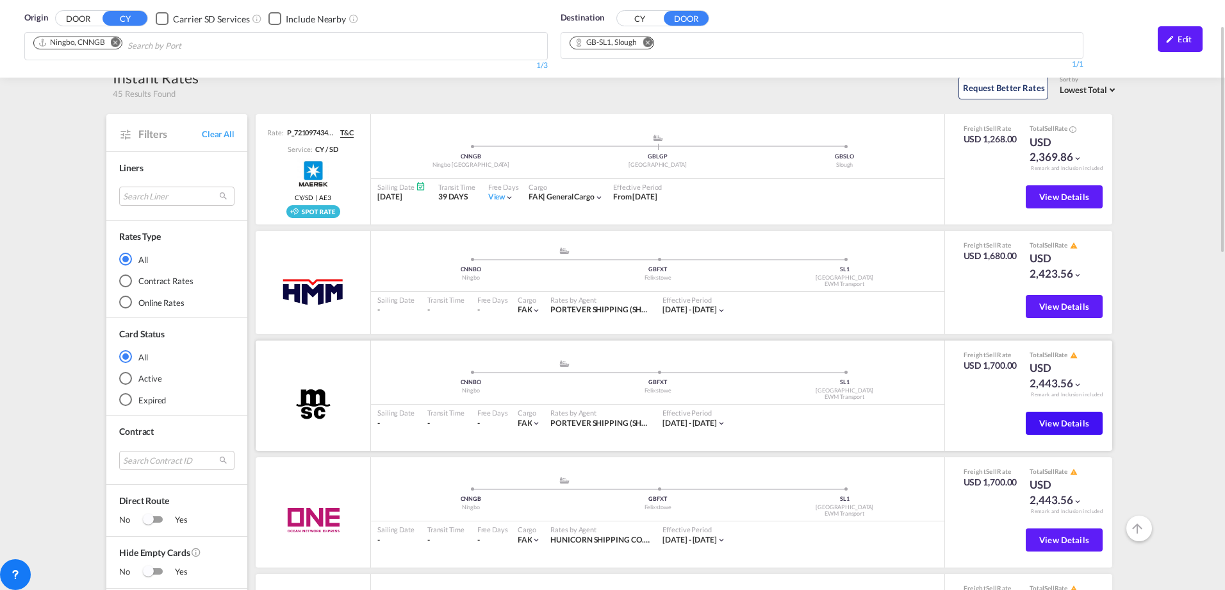
click at [1040, 425] on span "View Details" at bounding box center [1065, 423] width 50 height 10
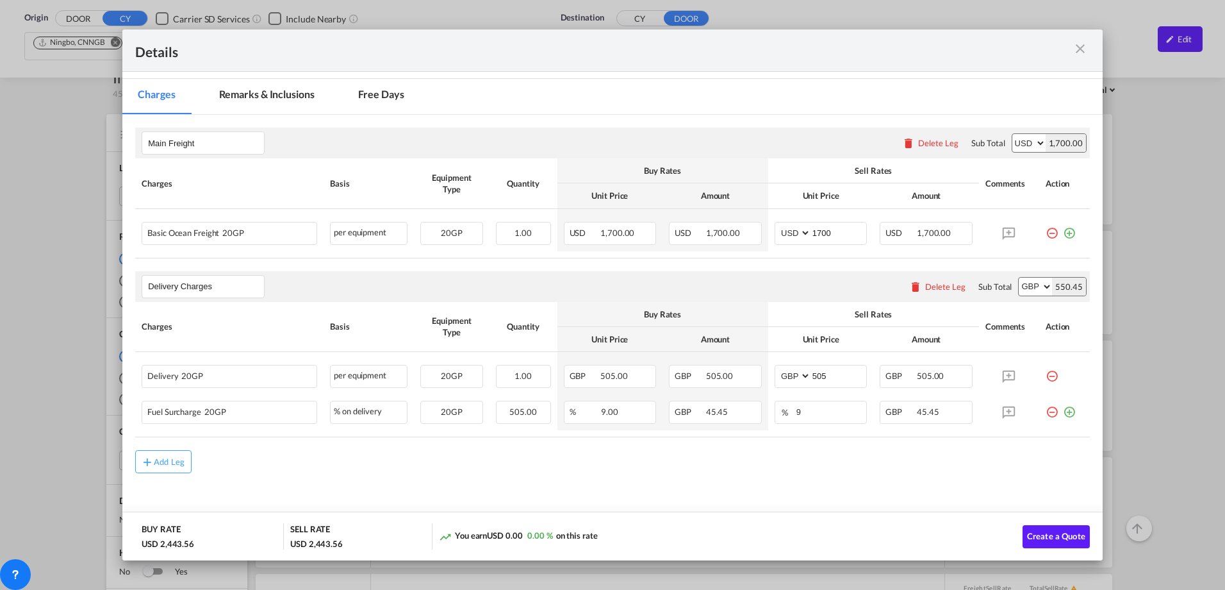
click at [295, 99] on md-tab-item "Remarks & Inclusions" at bounding box center [267, 96] width 126 height 35
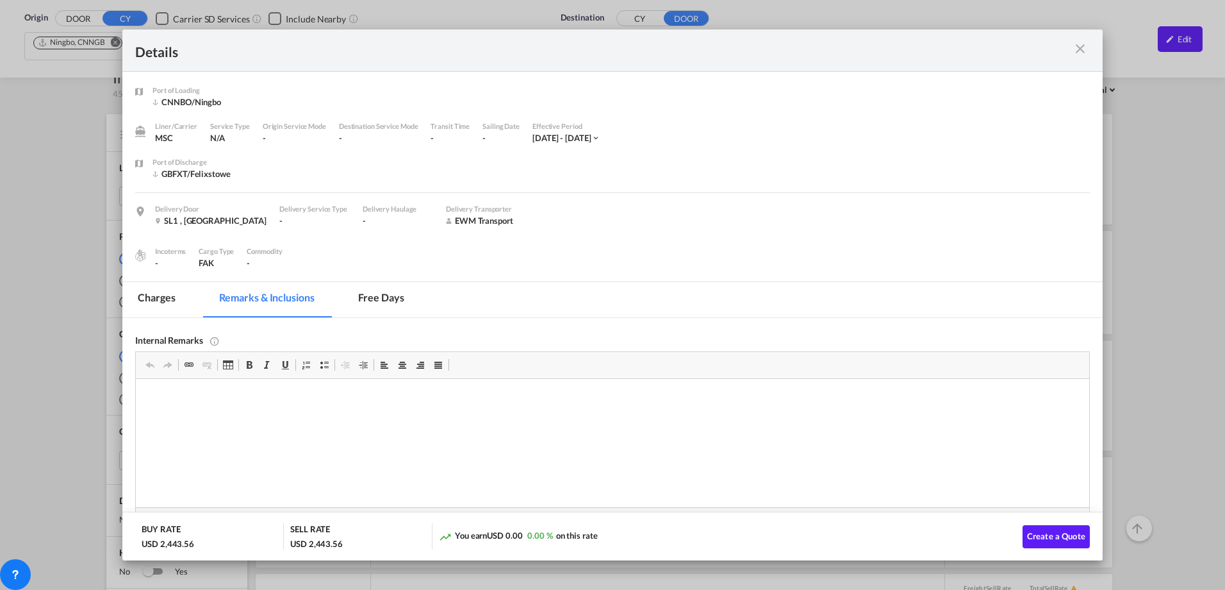
scroll to position [0, 0]
click at [167, 292] on md-tab-item "Charges" at bounding box center [156, 299] width 68 height 35
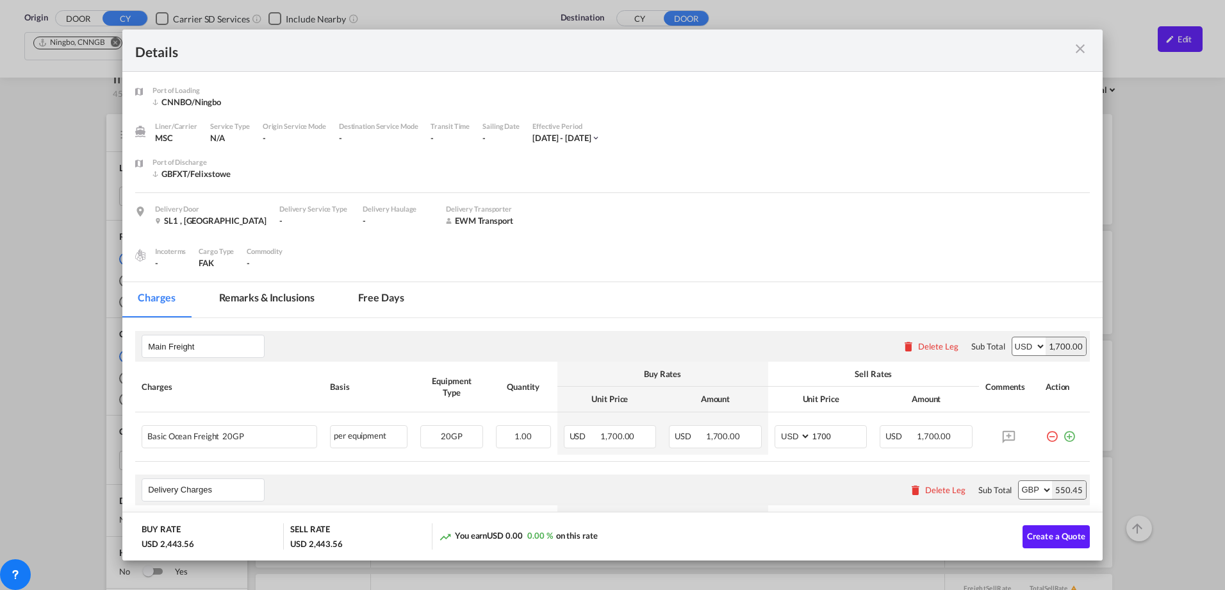
click at [382, 301] on md-tab-item "Free days" at bounding box center [381, 299] width 77 height 35
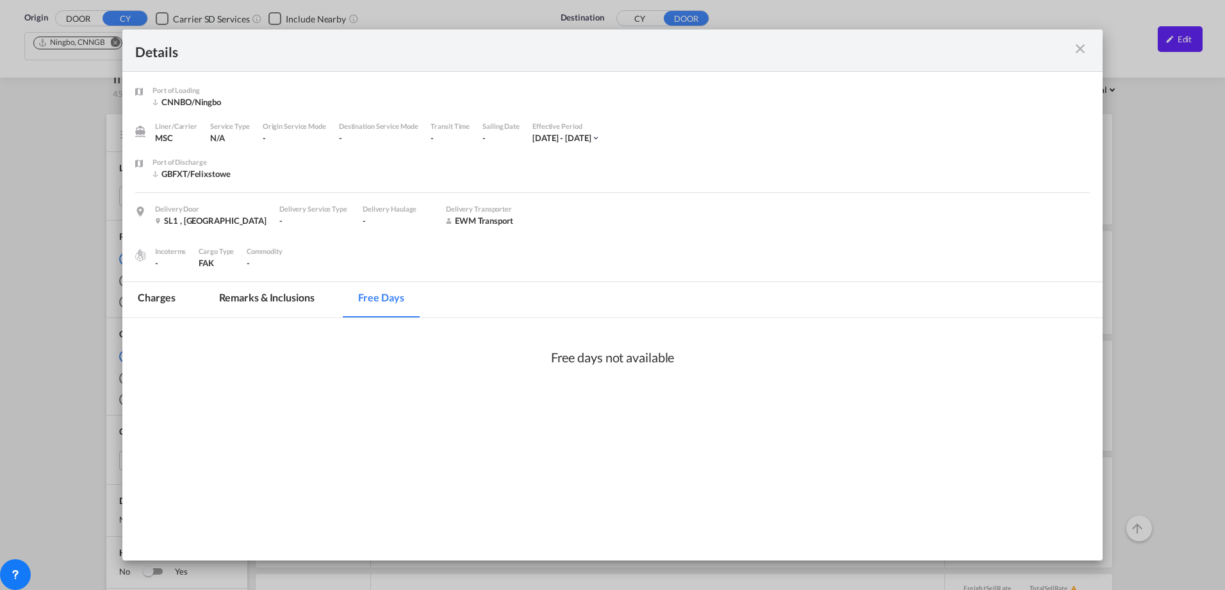
click at [156, 302] on md-tab-item "Charges" at bounding box center [156, 299] width 68 height 35
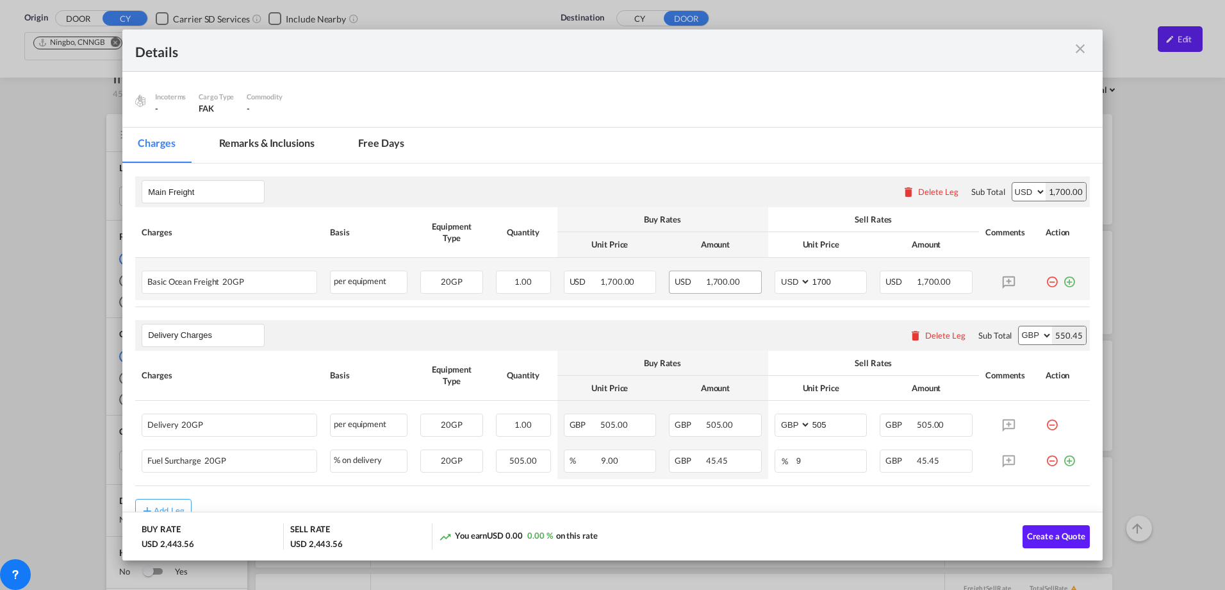
scroll to position [192, 0]
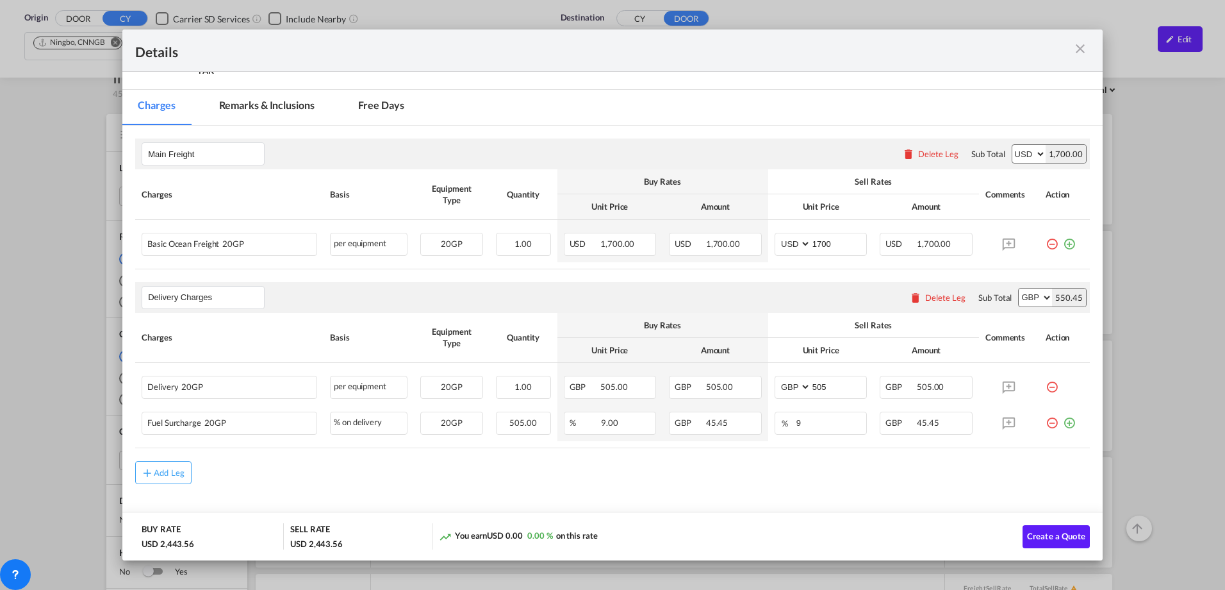
click at [1076, 51] on md-icon "icon-close m-3 fg-AAA8AD cursor" at bounding box center [1080, 48] width 15 height 15
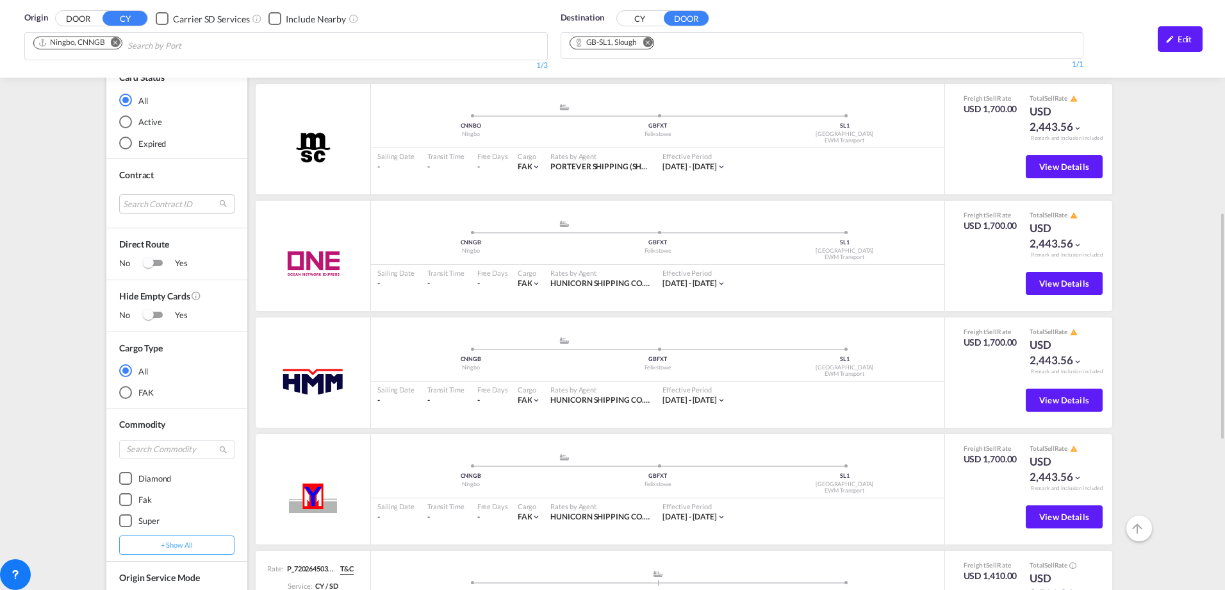
scroll to position [385, 0]
